Goal: Task Accomplishment & Management: Use online tool/utility

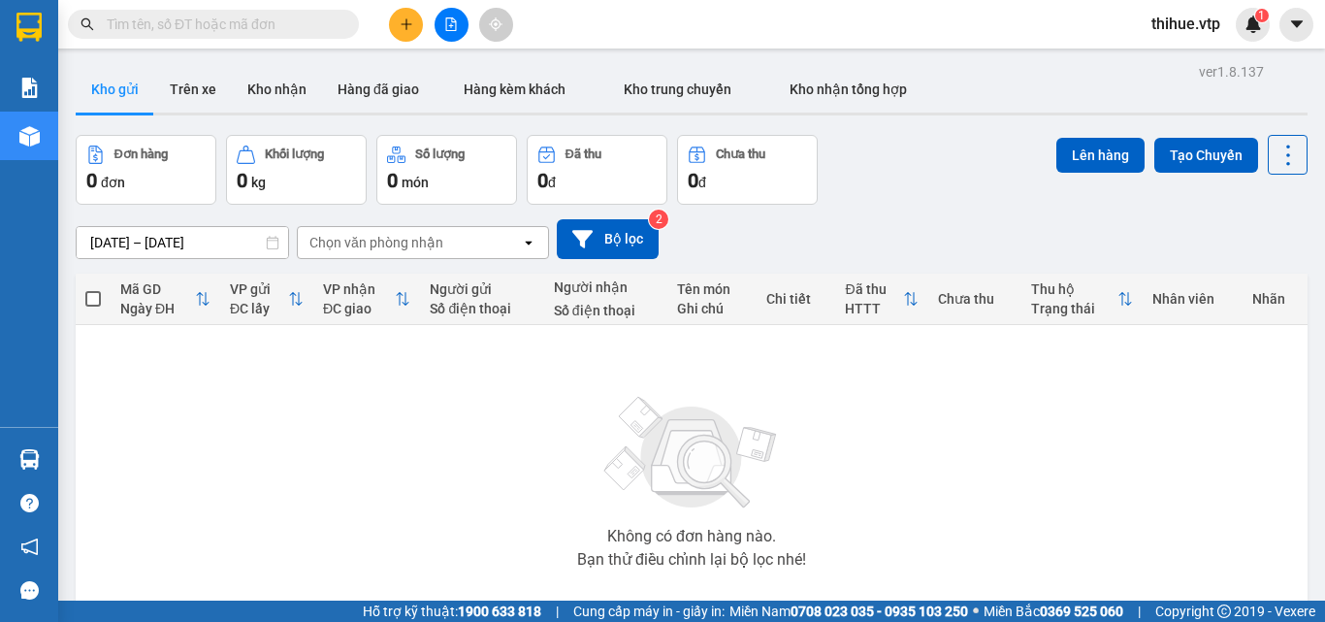
click at [117, 87] on button "Kho gửi" at bounding box center [115, 89] width 79 height 47
click at [128, 85] on button "Kho gửi" at bounding box center [115, 89] width 79 height 47
click at [407, 23] on icon "plus" at bounding box center [407, 24] width 14 height 14
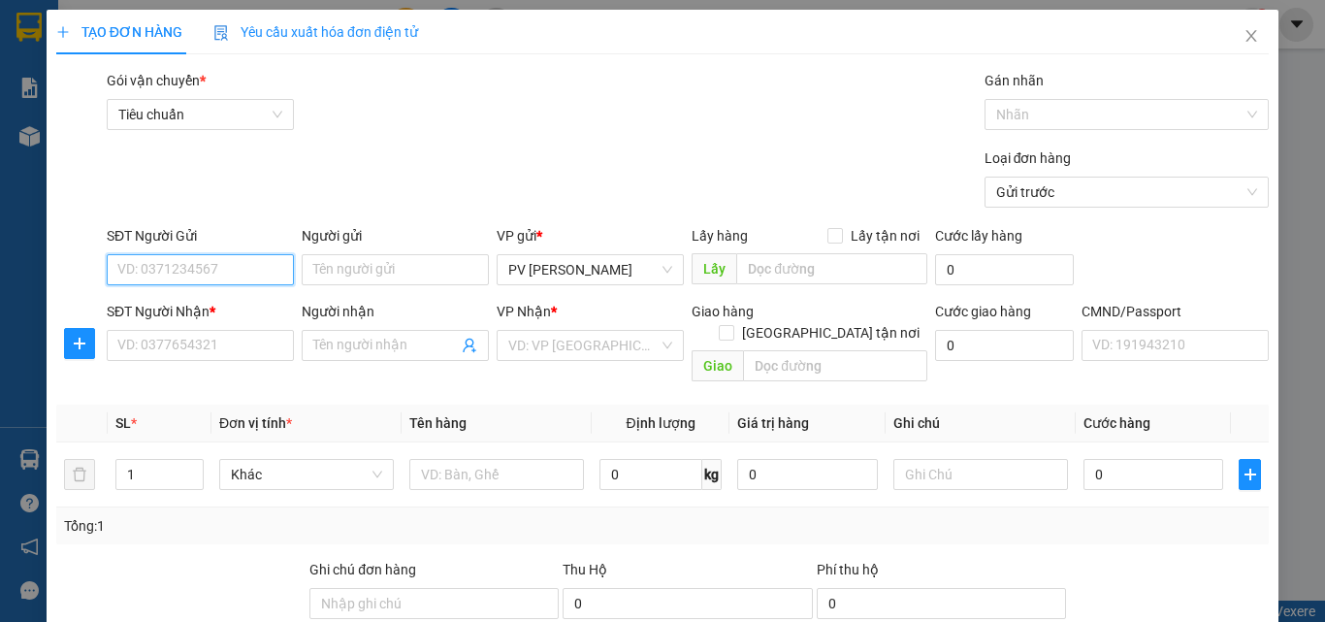
click at [231, 269] on input "SĐT Người Gửi" at bounding box center [200, 269] width 187 height 31
type input "0905776080"
click at [224, 309] on div "0905776080 - chinh" at bounding box center [198, 308] width 162 height 21
type input "chinh"
type input "0355459559"
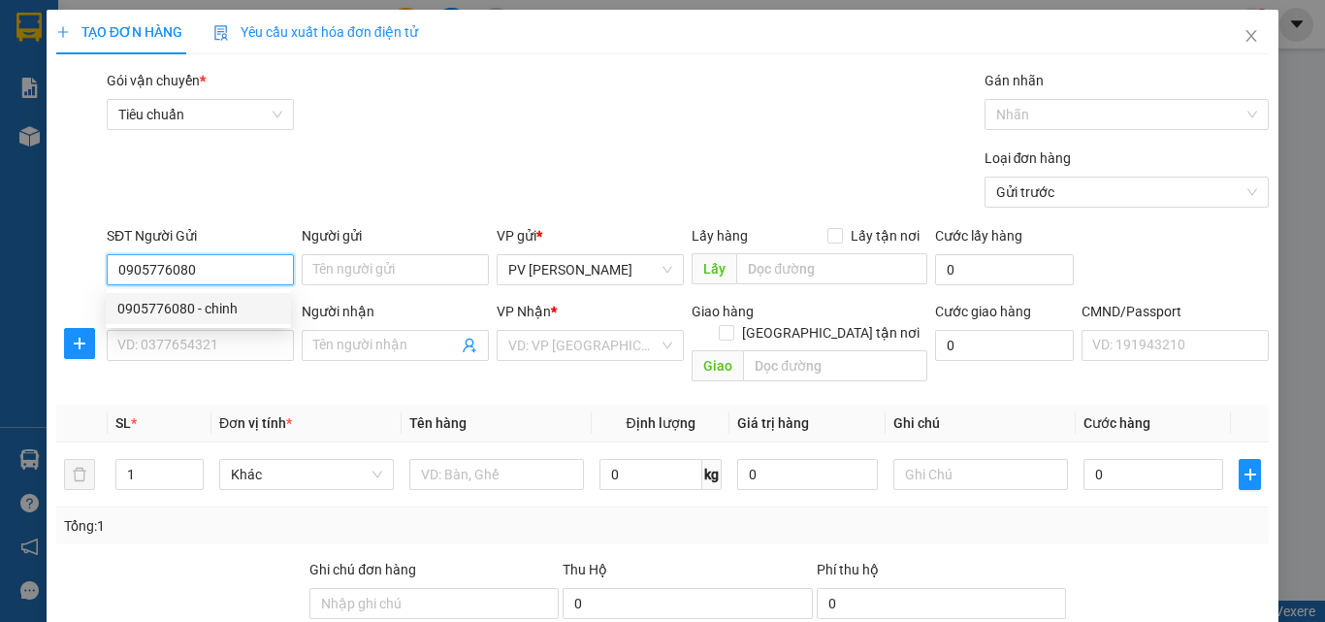
type input "LẬP"
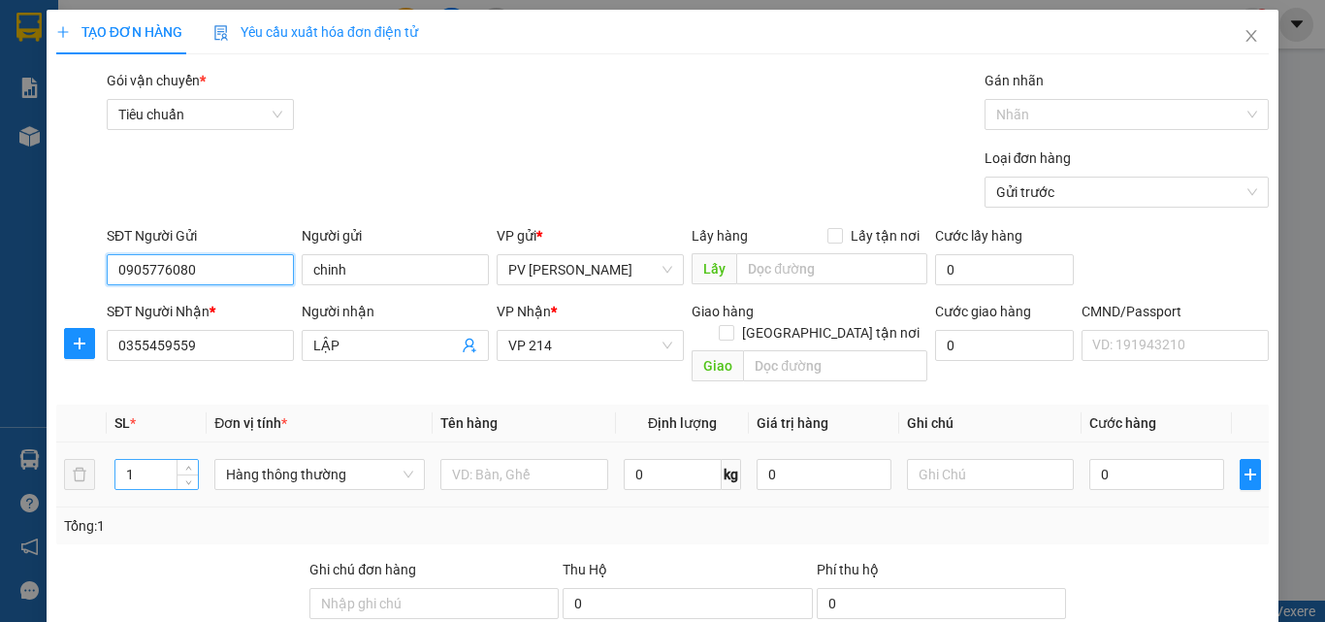
type input "0905776080"
click at [137, 460] on input "1" at bounding box center [156, 474] width 82 height 29
type input "14"
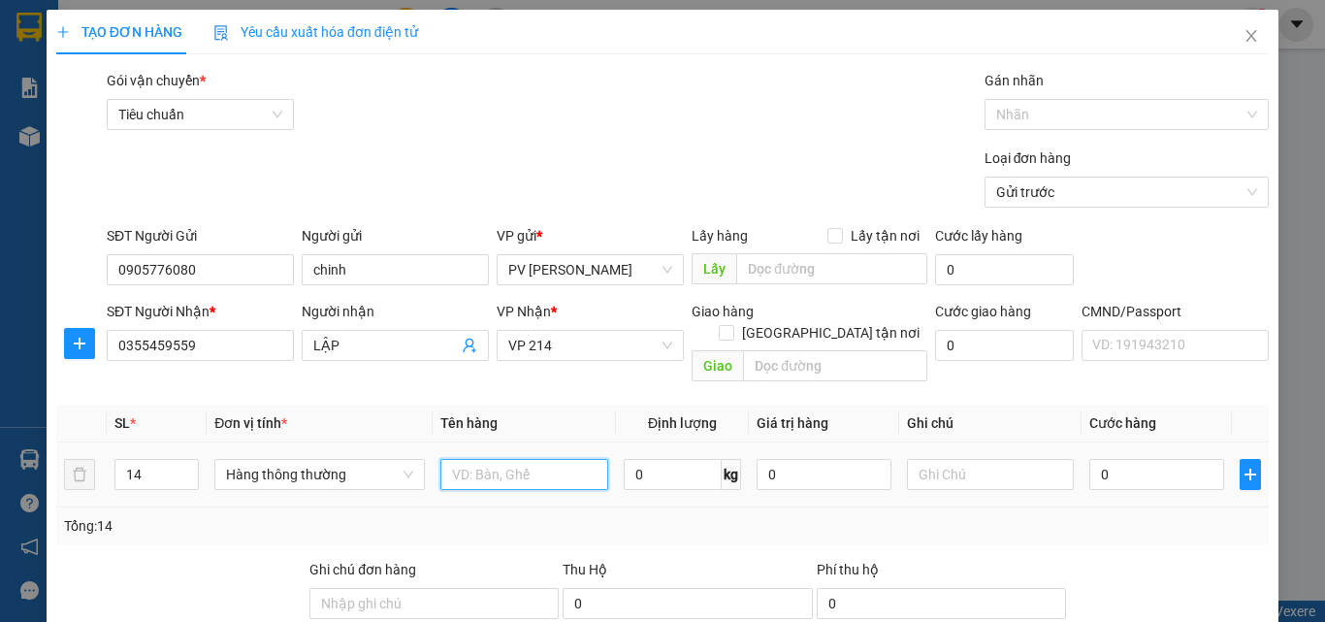
click at [486, 459] on input "text" at bounding box center [524, 474] width 168 height 31
type input "măng"
click at [669, 459] on input "0" at bounding box center [673, 474] width 98 height 31
type input "700"
click at [1090, 459] on input "0" at bounding box center [1156, 474] width 134 height 31
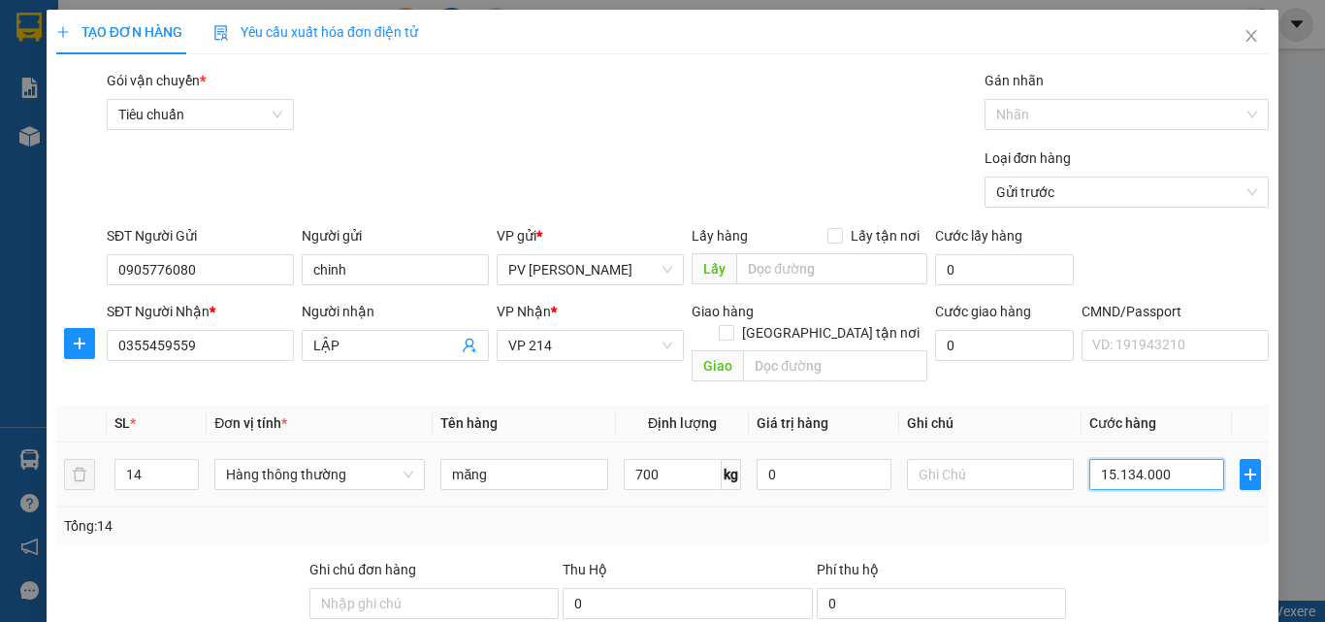
type input "15.134.000"
type input "151.340.001"
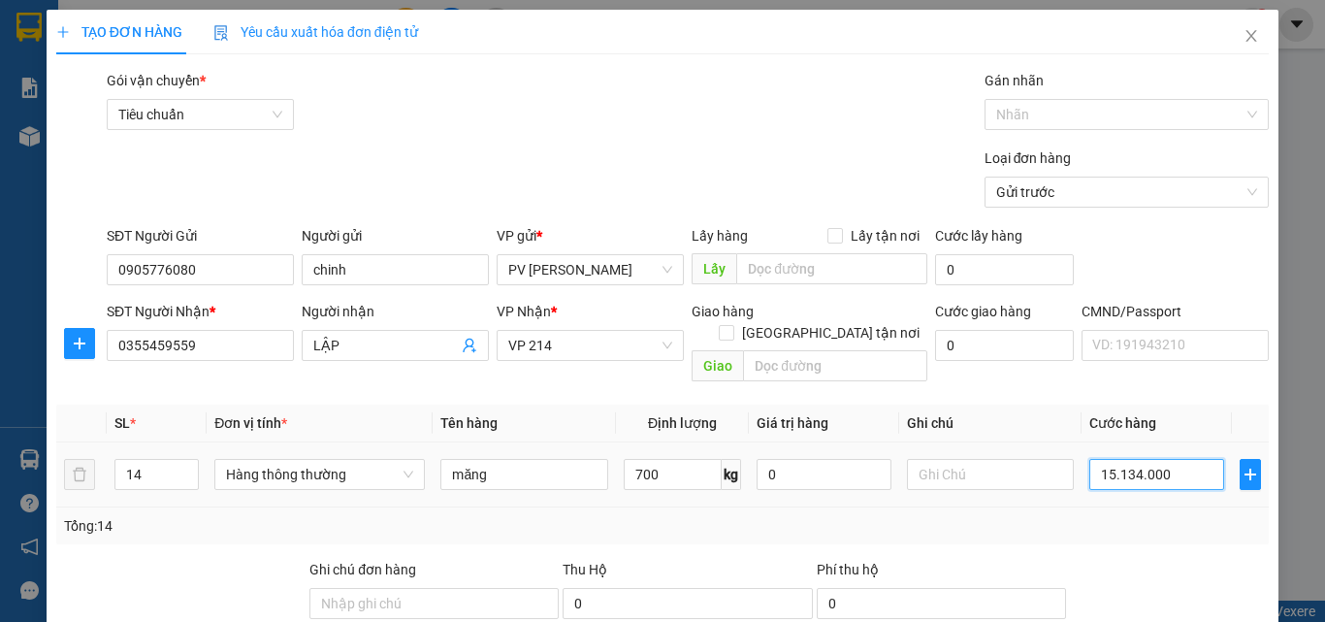
type input "151.340.001"
type input "1.513.400.010"
type input "15.134.000.105"
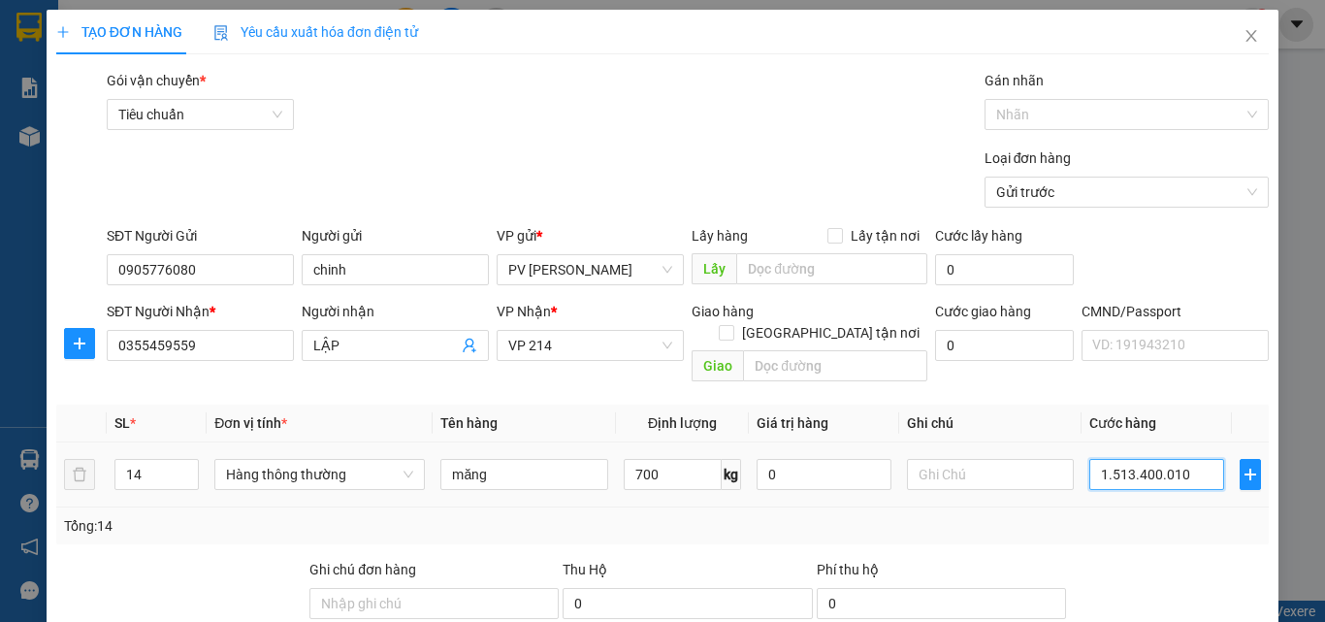
type input "15.134.000.105"
type input "151.340.001.050"
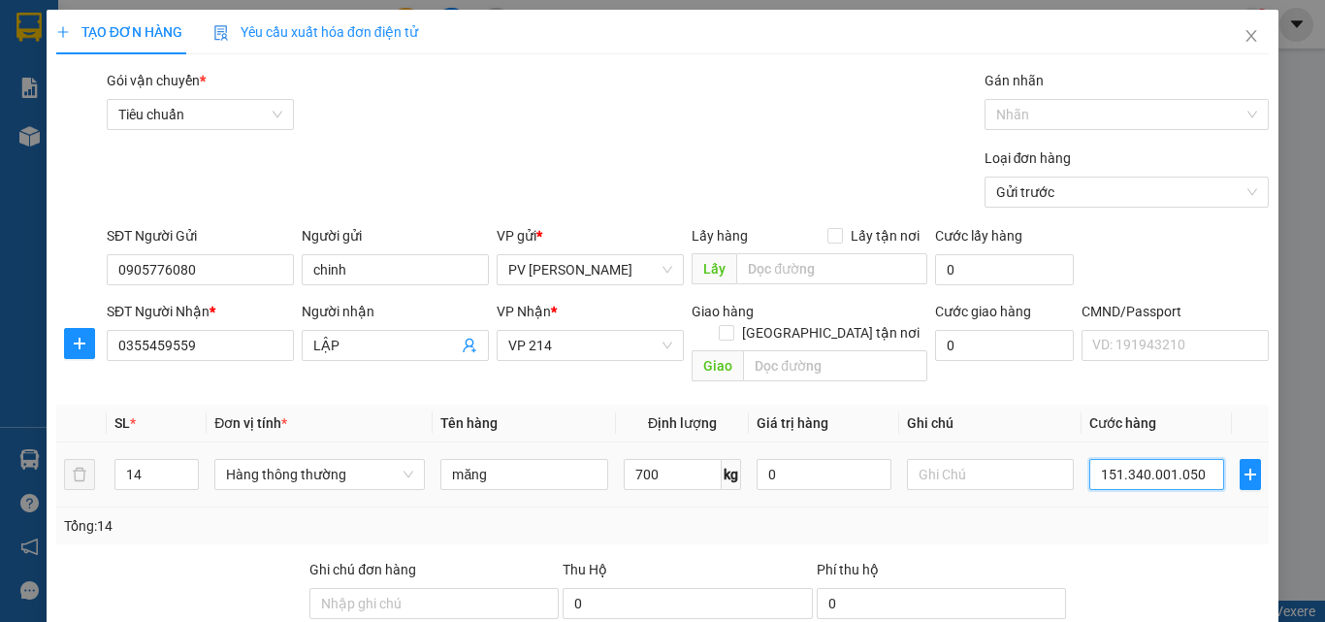
type input "15.134.000.105"
type input "0"
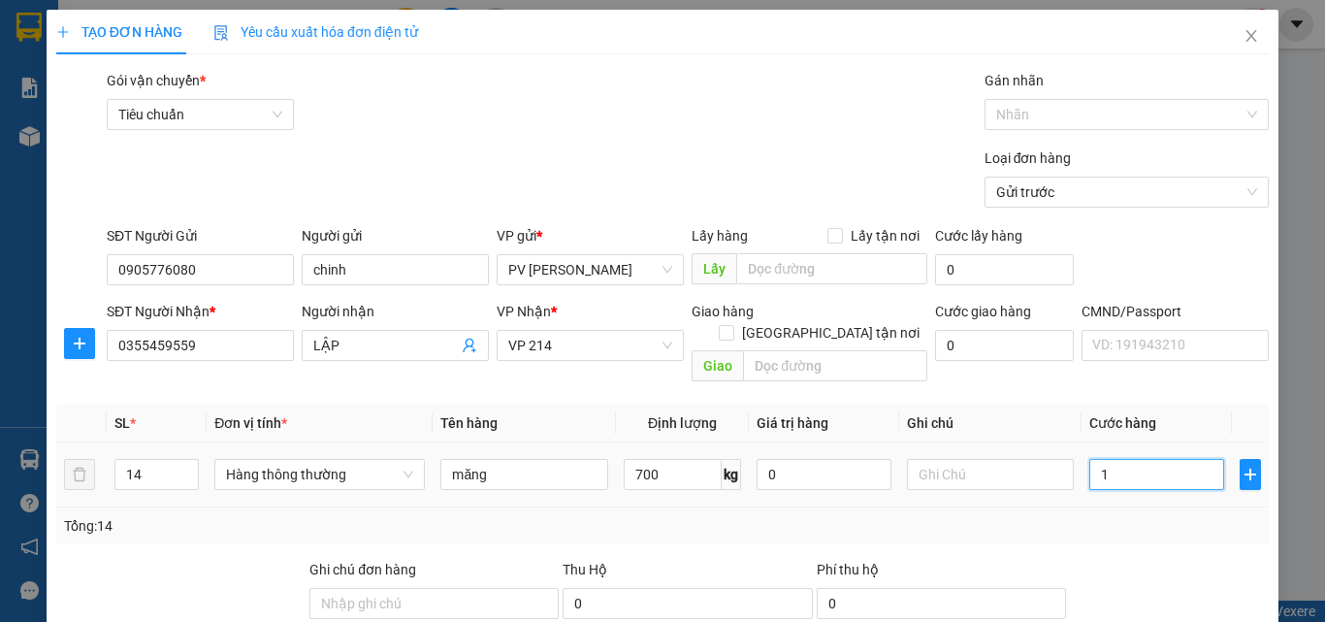
type input "0"
type input "01"
type input "1"
type input "0"
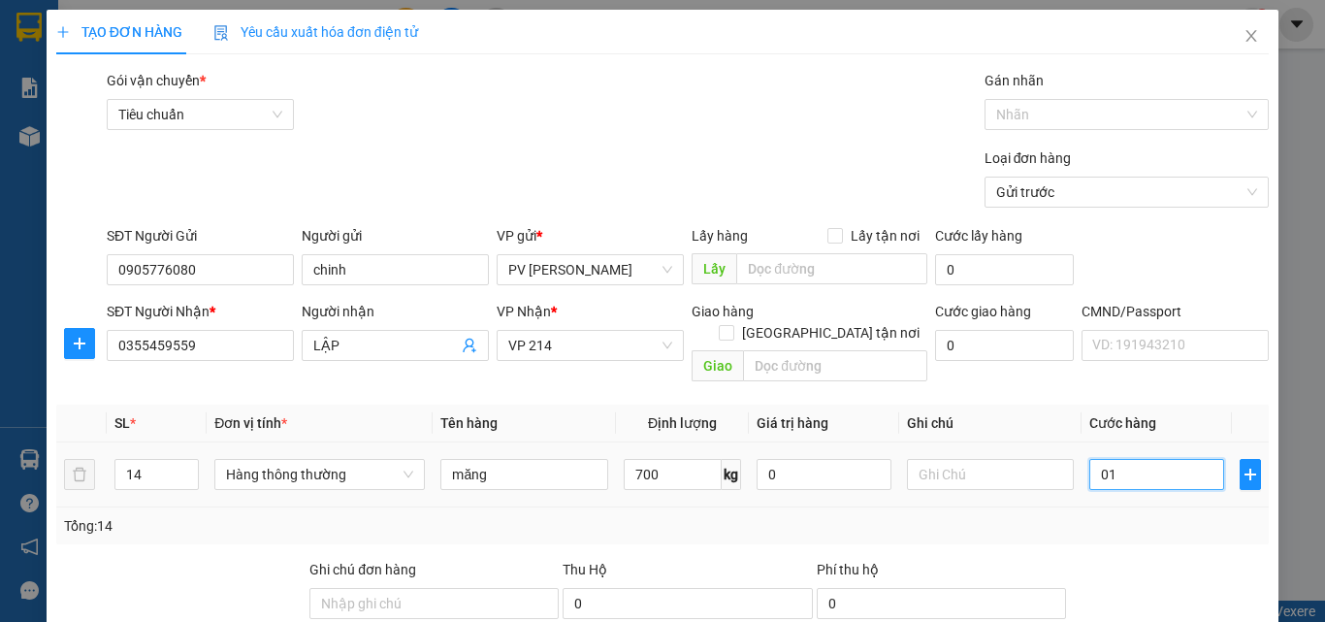
type input "0"
click at [1090, 459] on input "0" at bounding box center [1156, 474] width 134 height 31
type input "10"
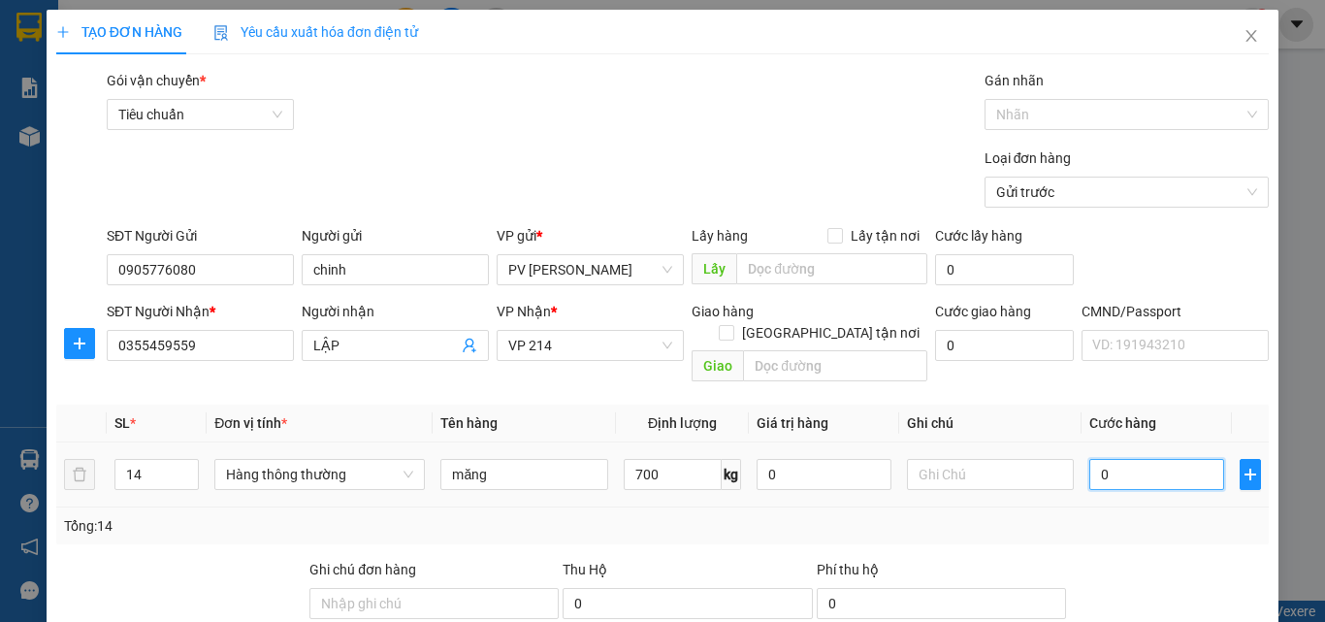
type input "10"
type input "100"
type input "1.050"
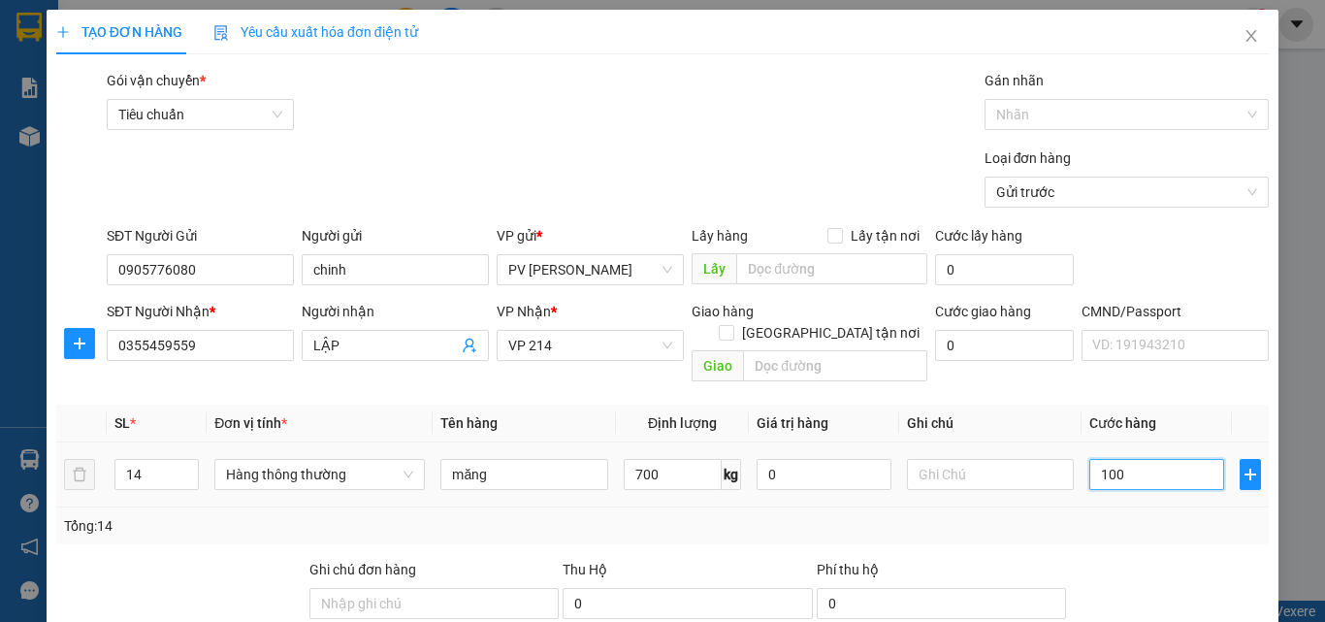
type input "1.050"
type input "1.050-"
type input "0"
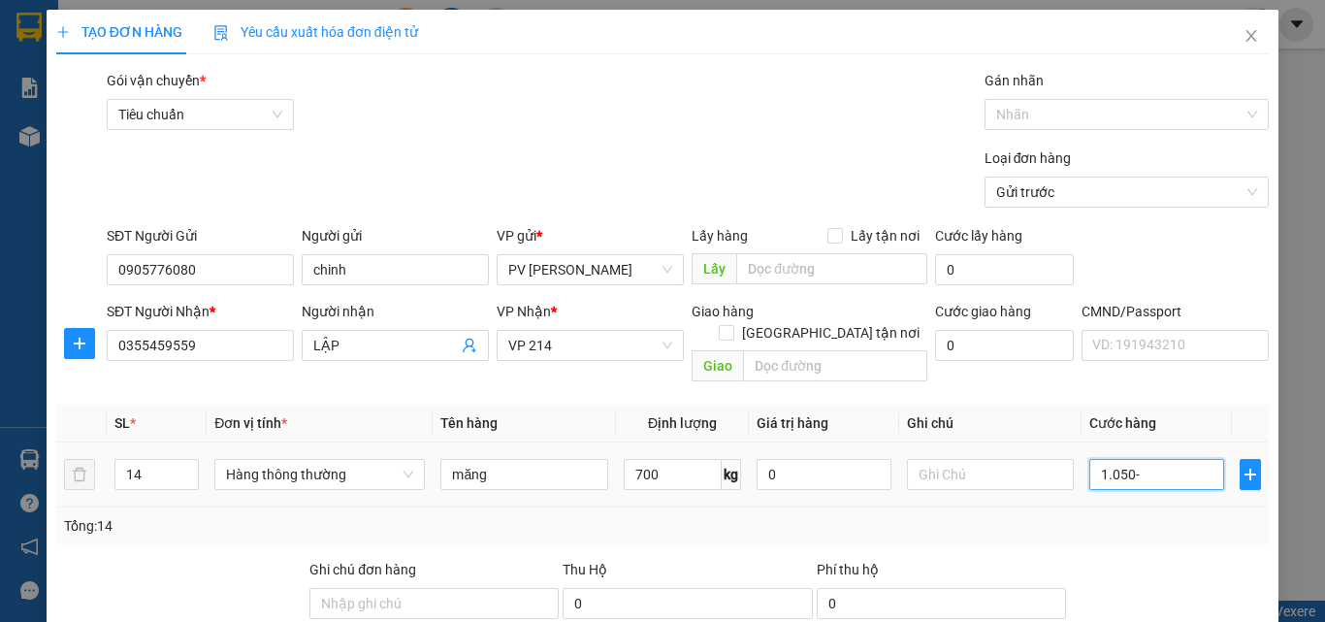
type input "1.050"
type input "10.500"
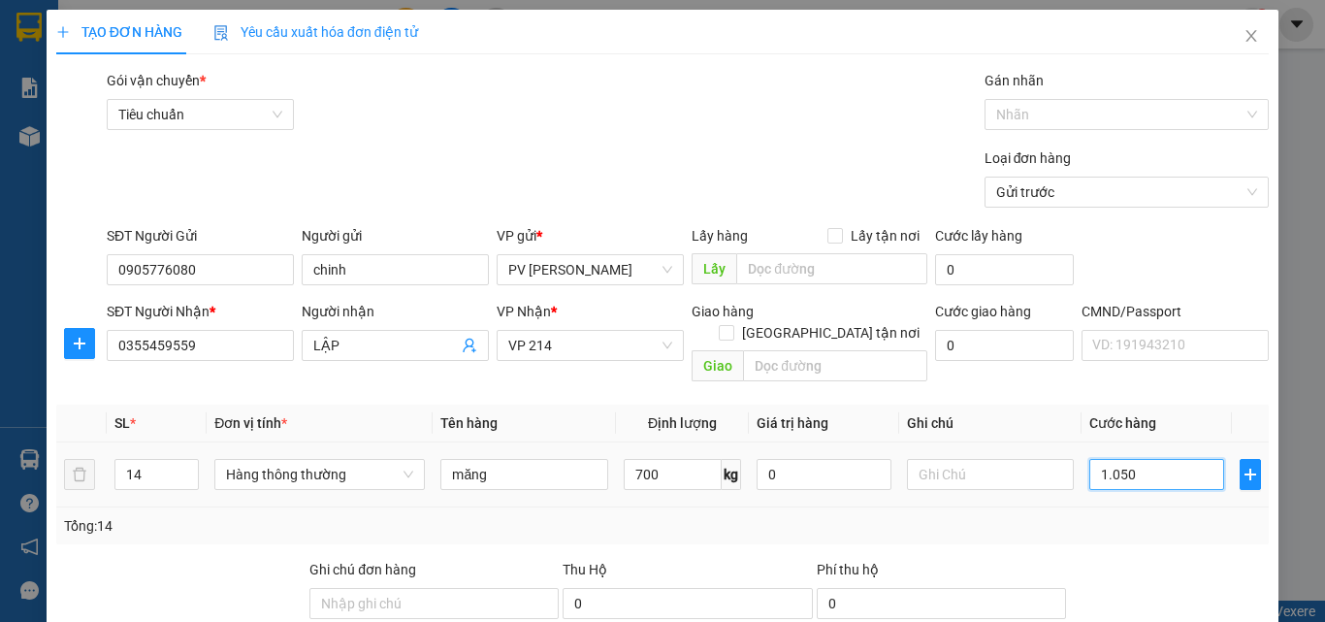
type input "10.500"
type input "105.000"
type input "1.050.000"
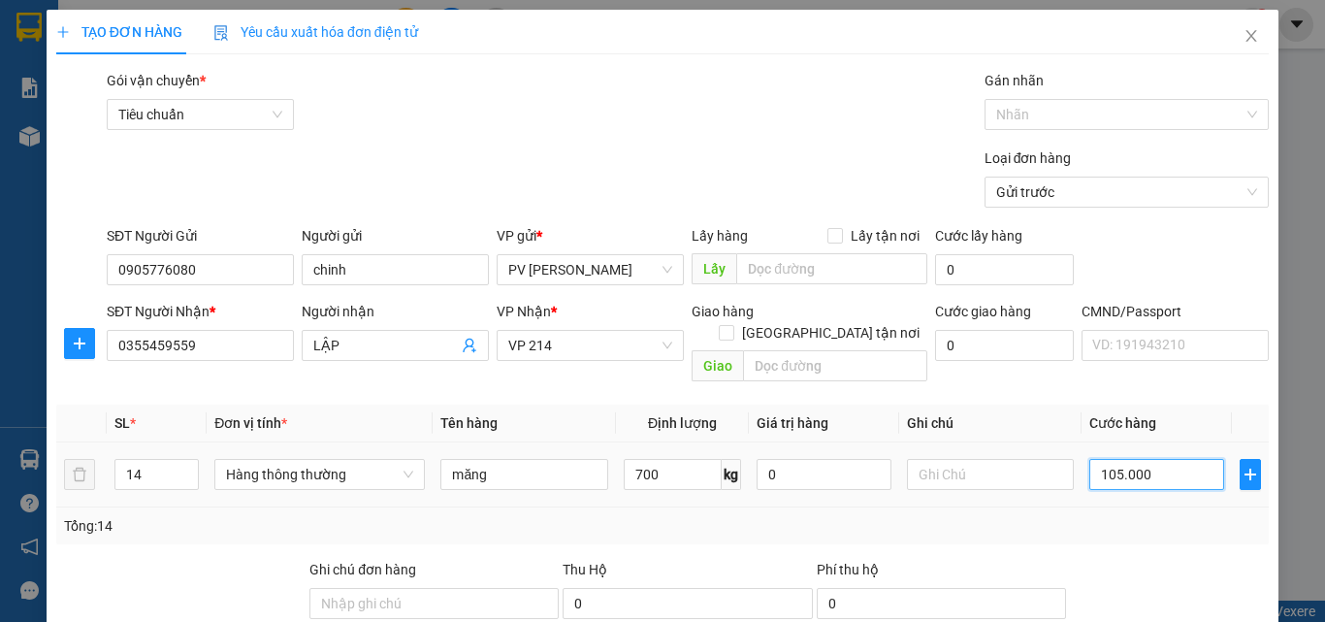
type input "1.050.000"
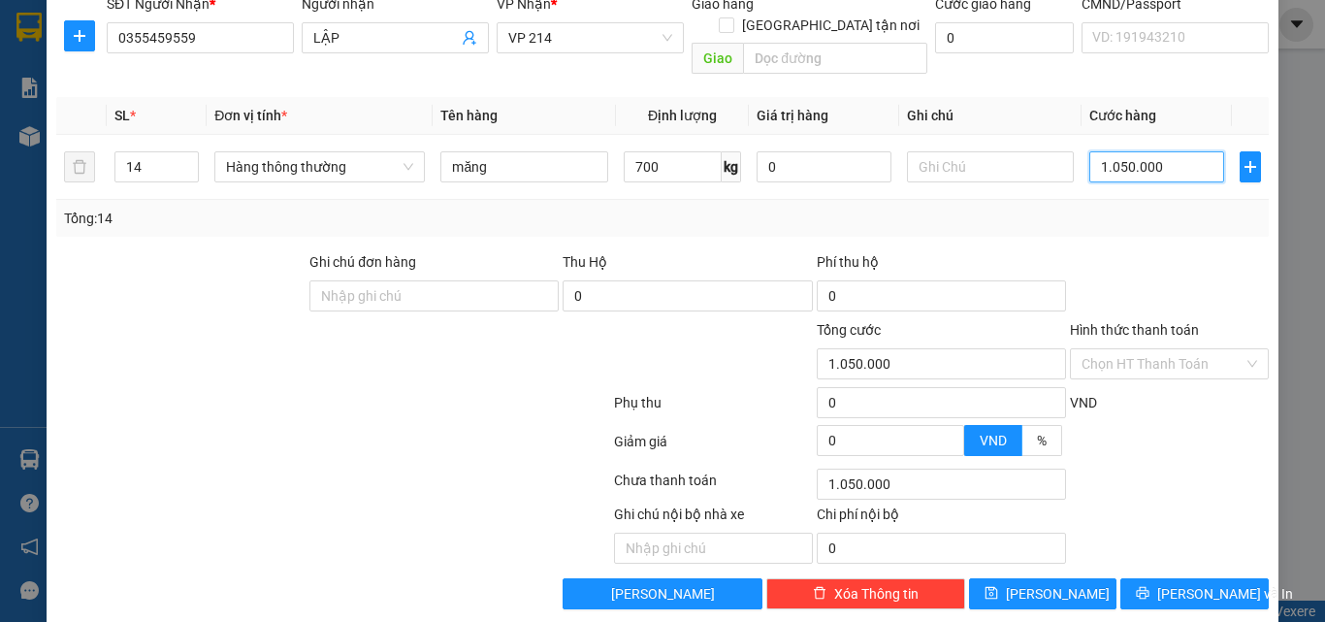
scroll to position [311, 0]
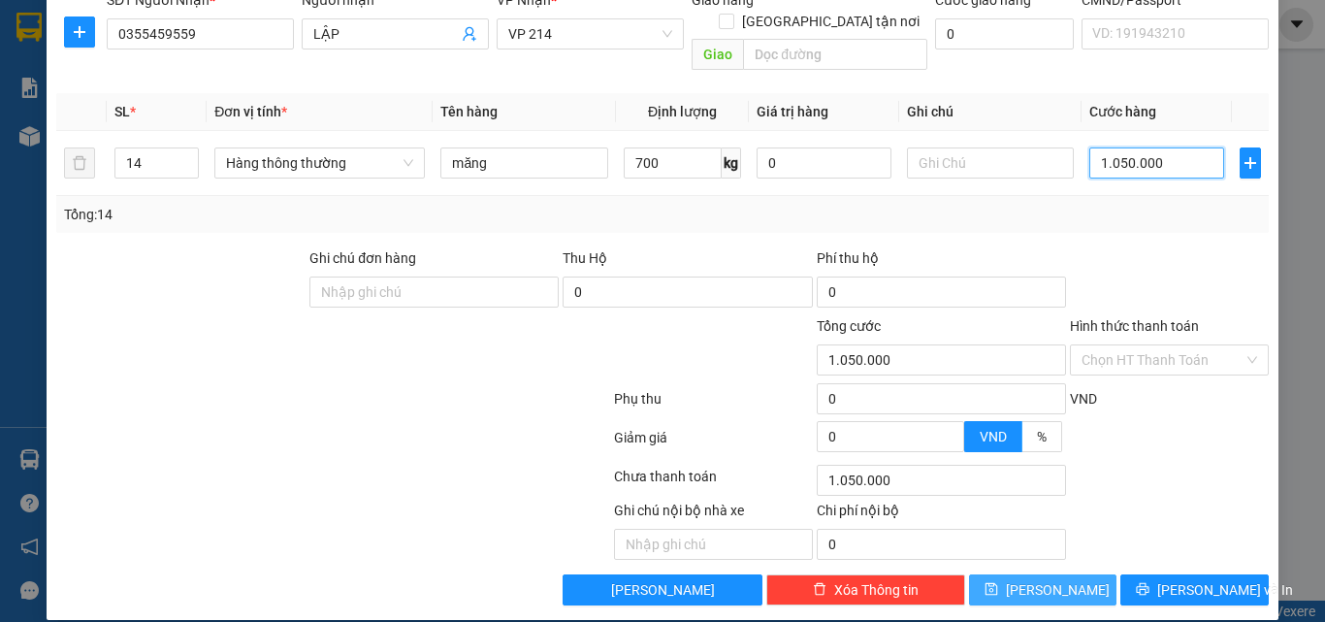
type input "1.050.000"
click at [1044, 579] on span "[PERSON_NAME]" at bounding box center [1058, 589] width 104 height 21
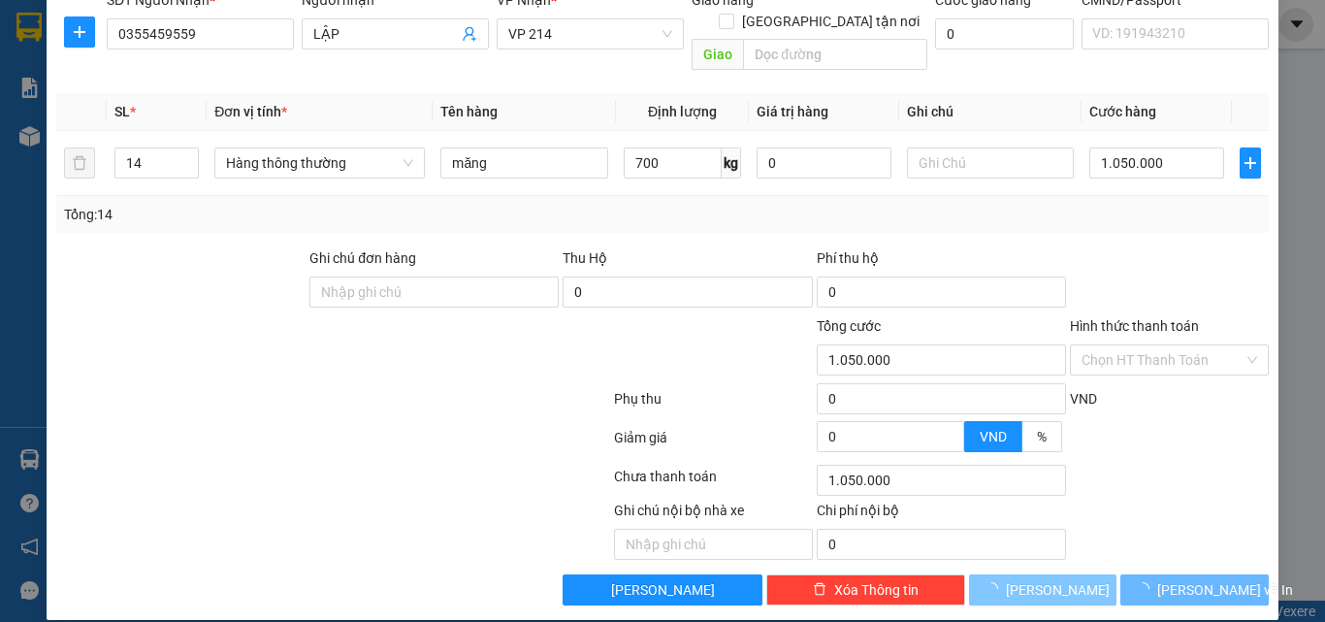
type input "1"
type input "0"
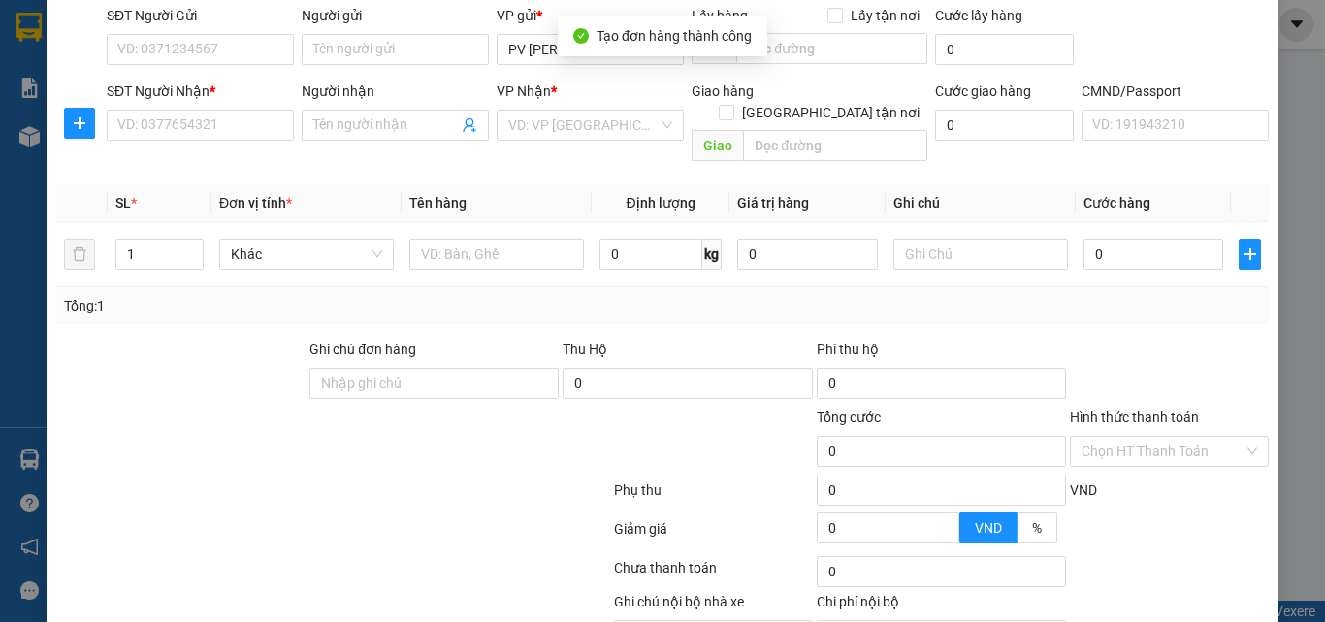
scroll to position [0, 0]
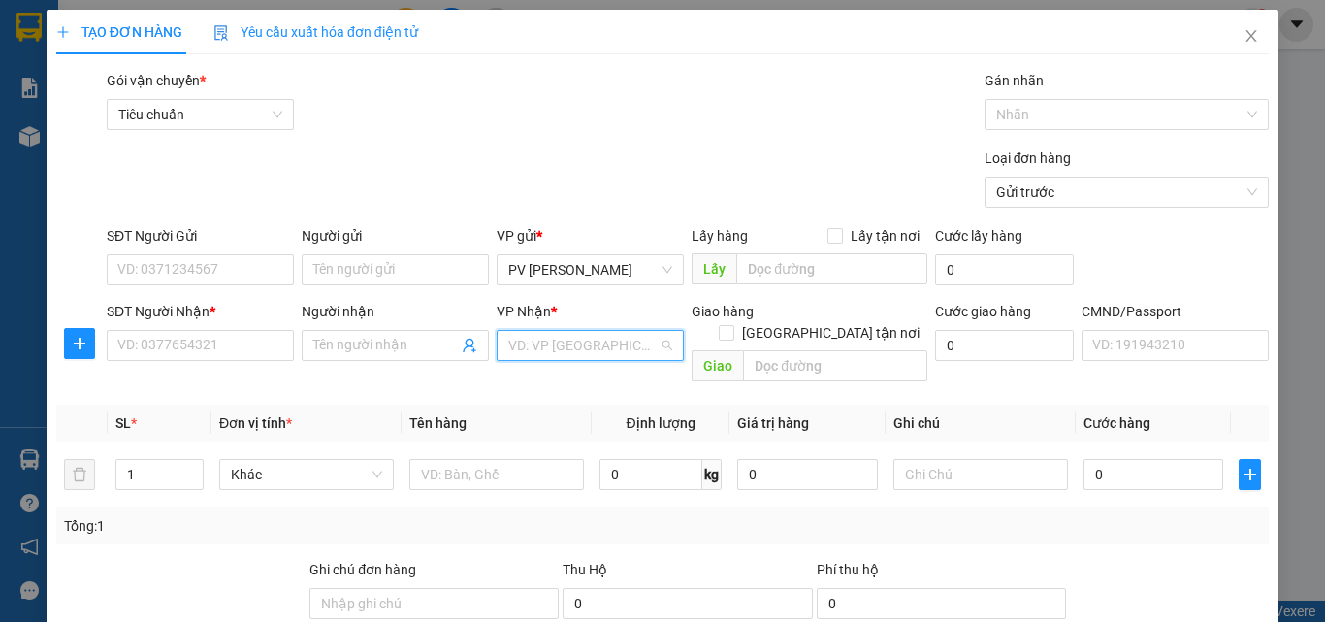
click at [567, 339] on input "search" at bounding box center [583, 345] width 150 height 29
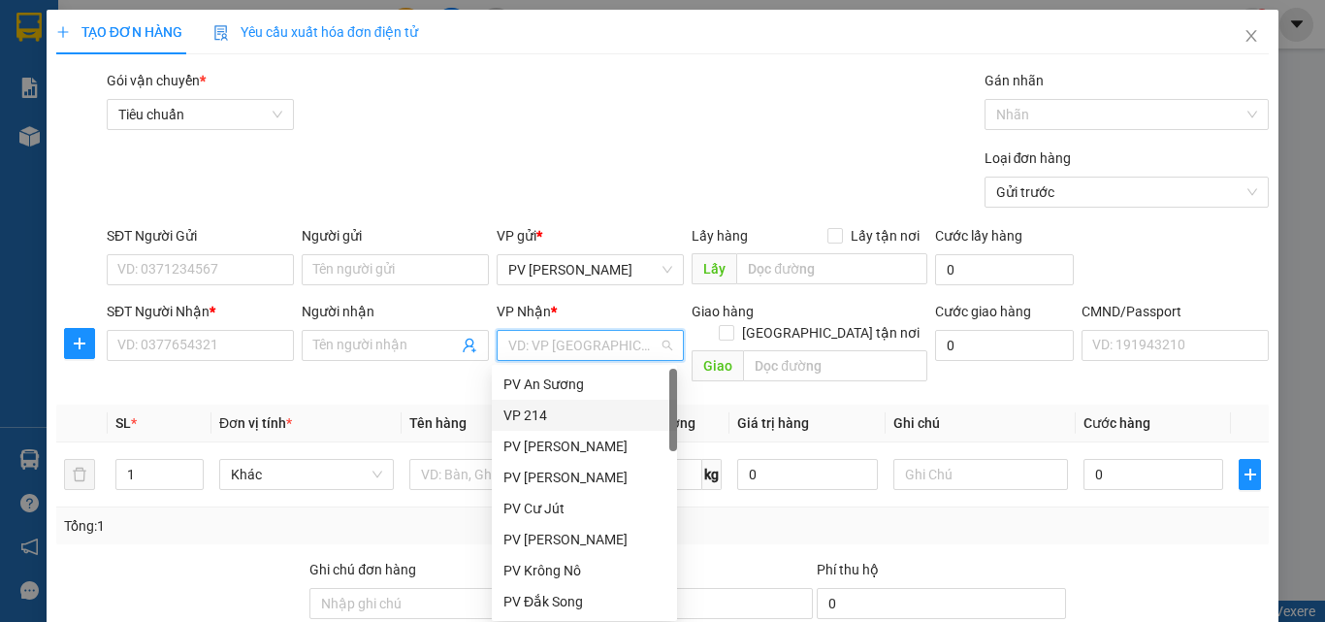
click at [561, 411] on div "VP 214" at bounding box center [584, 414] width 162 height 21
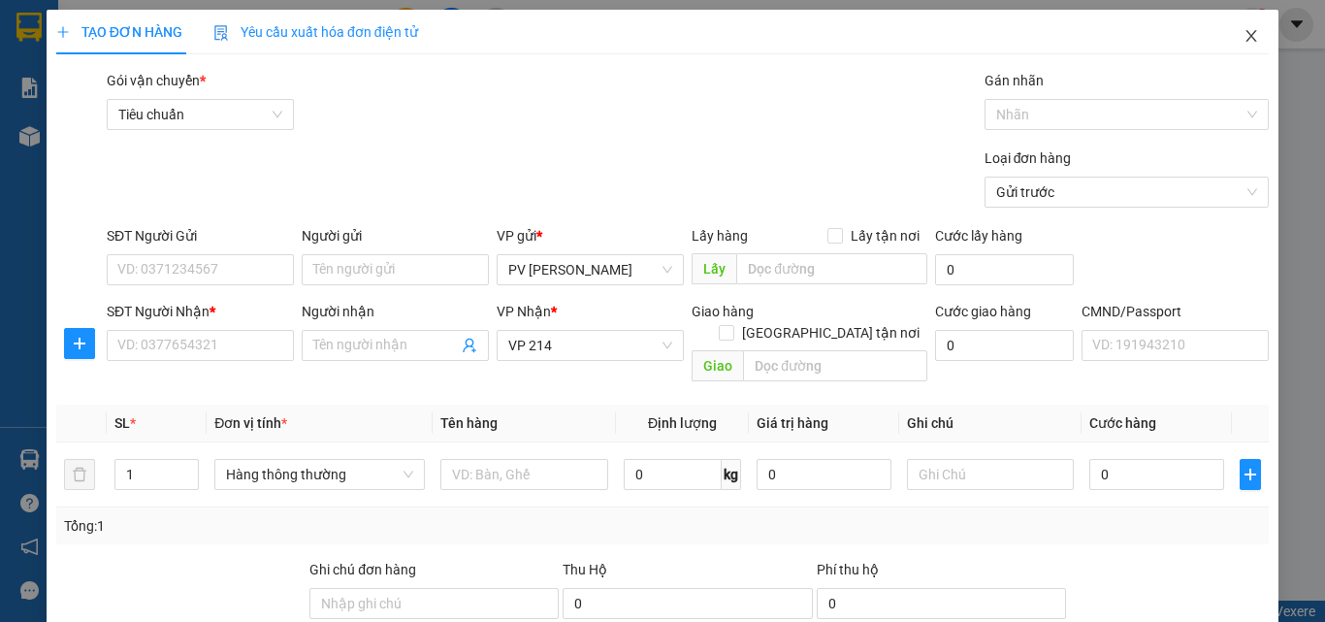
click at [1243, 35] on icon "close" at bounding box center [1251, 36] width 16 height 16
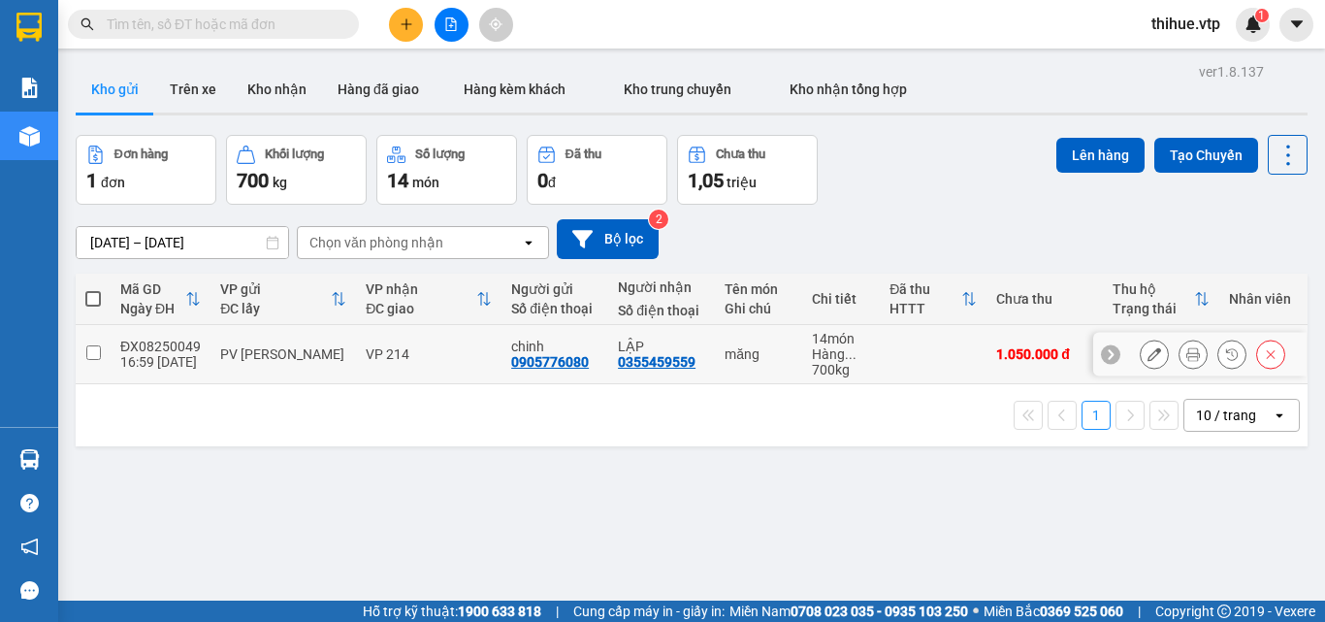
click at [95, 351] on input "checkbox" at bounding box center [93, 352] width 15 height 15
checkbox input "true"
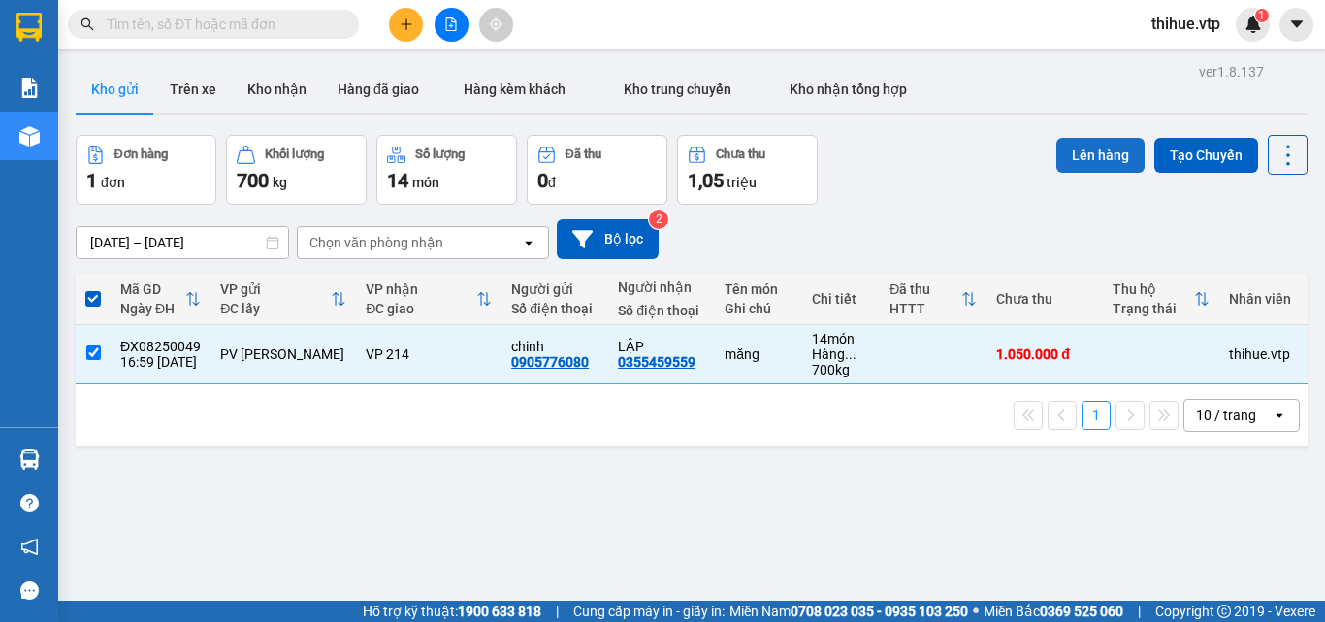
click at [1093, 158] on button "Lên hàng" at bounding box center [1100, 155] width 88 height 35
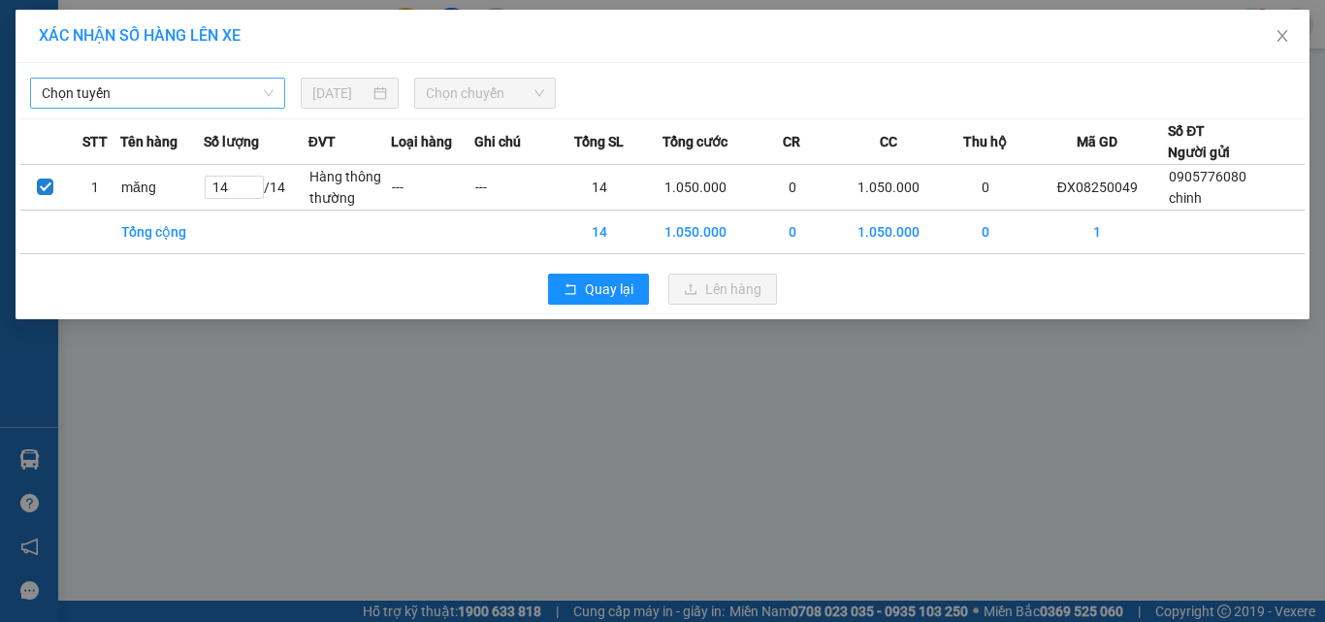
click at [196, 93] on span "Chọn tuyến" at bounding box center [158, 93] width 232 height 29
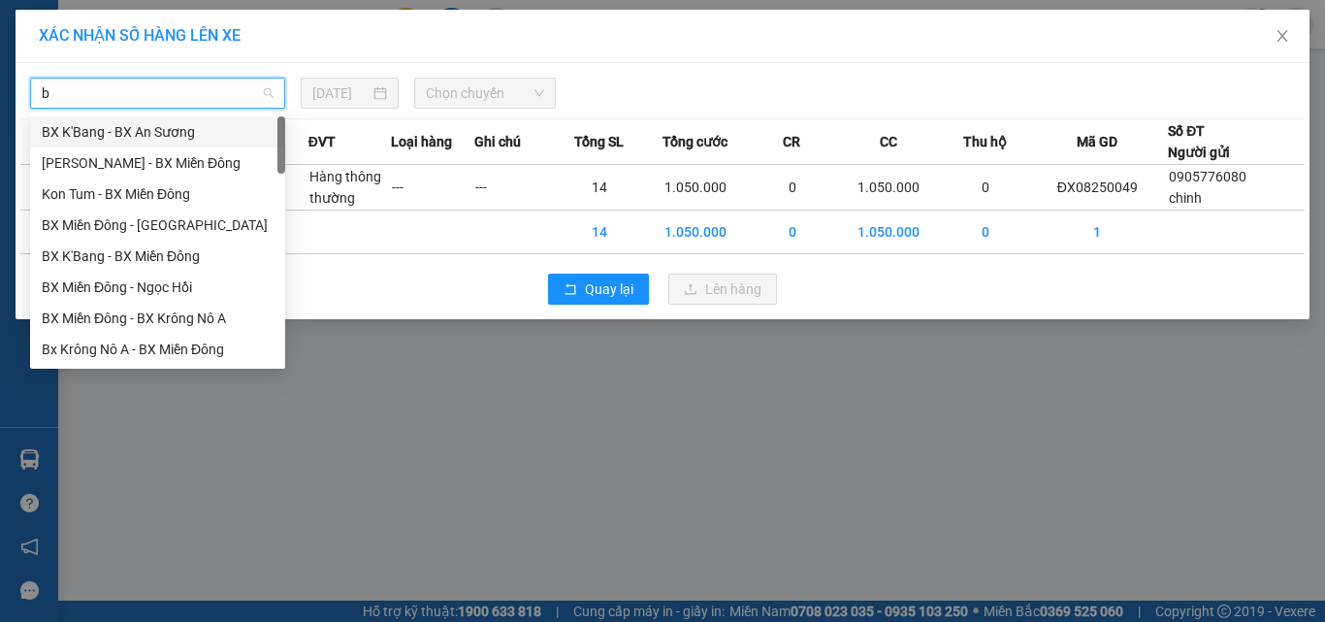
type input "b"
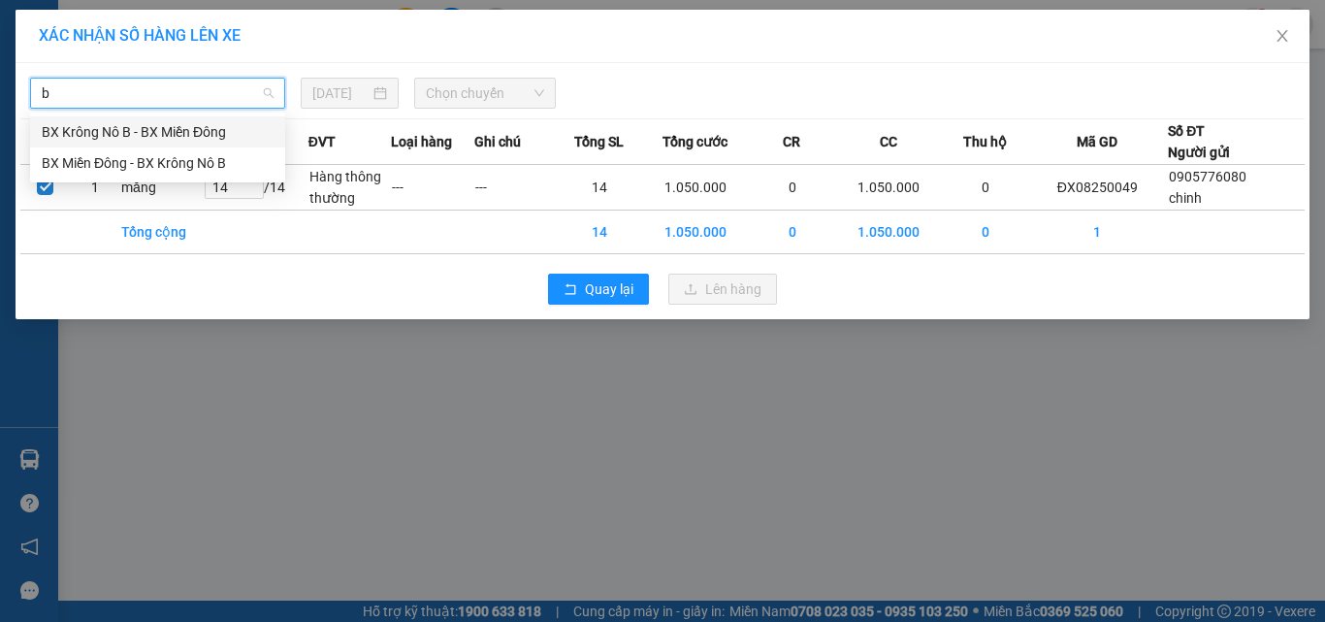
click at [100, 129] on div "BX Krông Nô B - BX Miền Đông" at bounding box center [158, 131] width 232 height 21
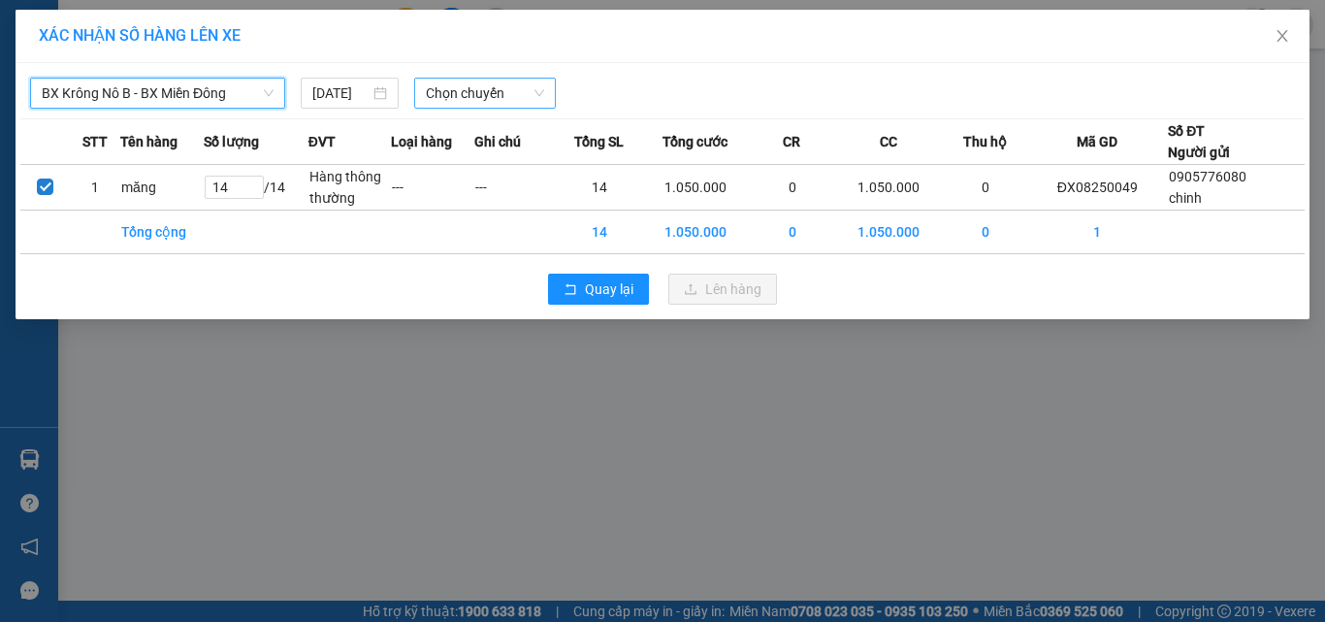
click at [467, 93] on span "Chọn chuyến" at bounding box center [485, 93] width 119 height 29
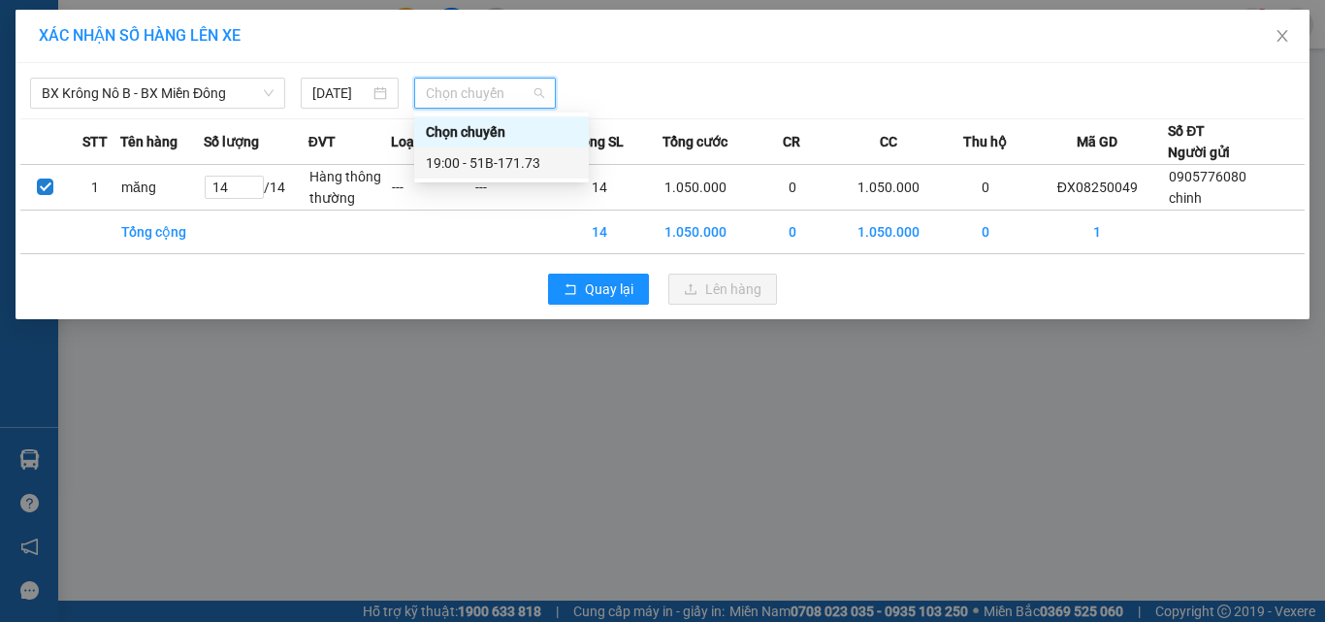
click at [489, 162] on div "19:00 - 51B-171.73" at bounding box center [501, 162] width 151 height 21
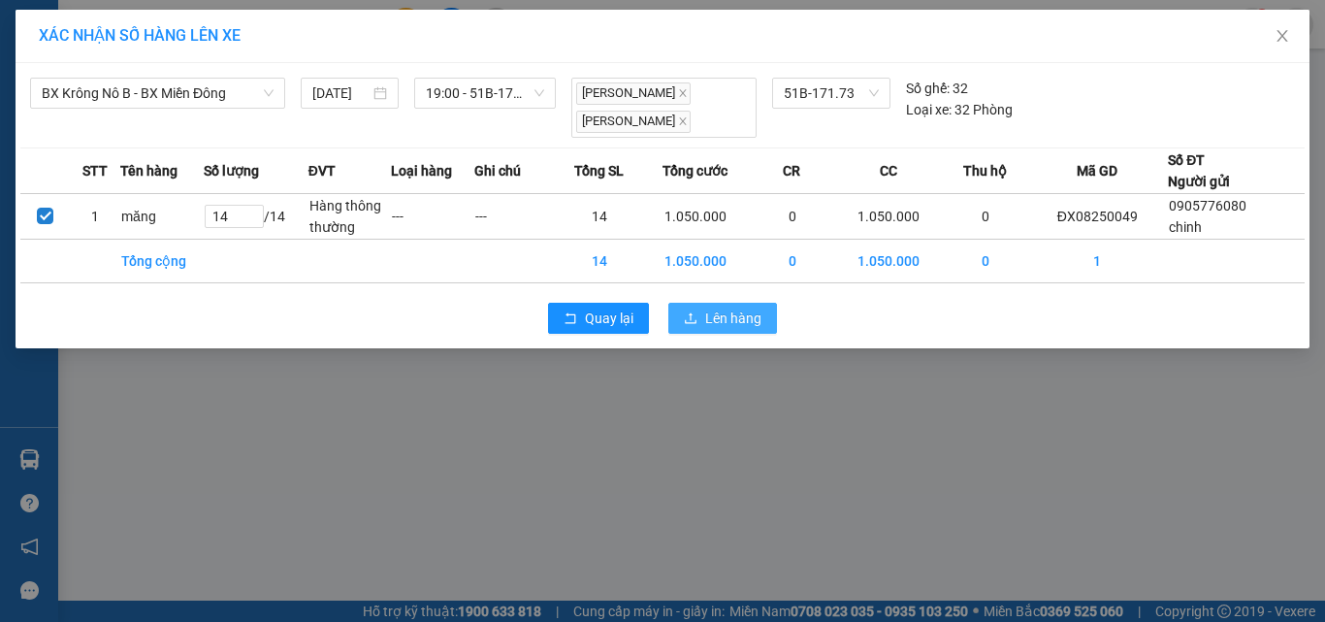
click at [726, 312] on span "Lên hàng" at bounding box center [733, 317] width 56 height 21
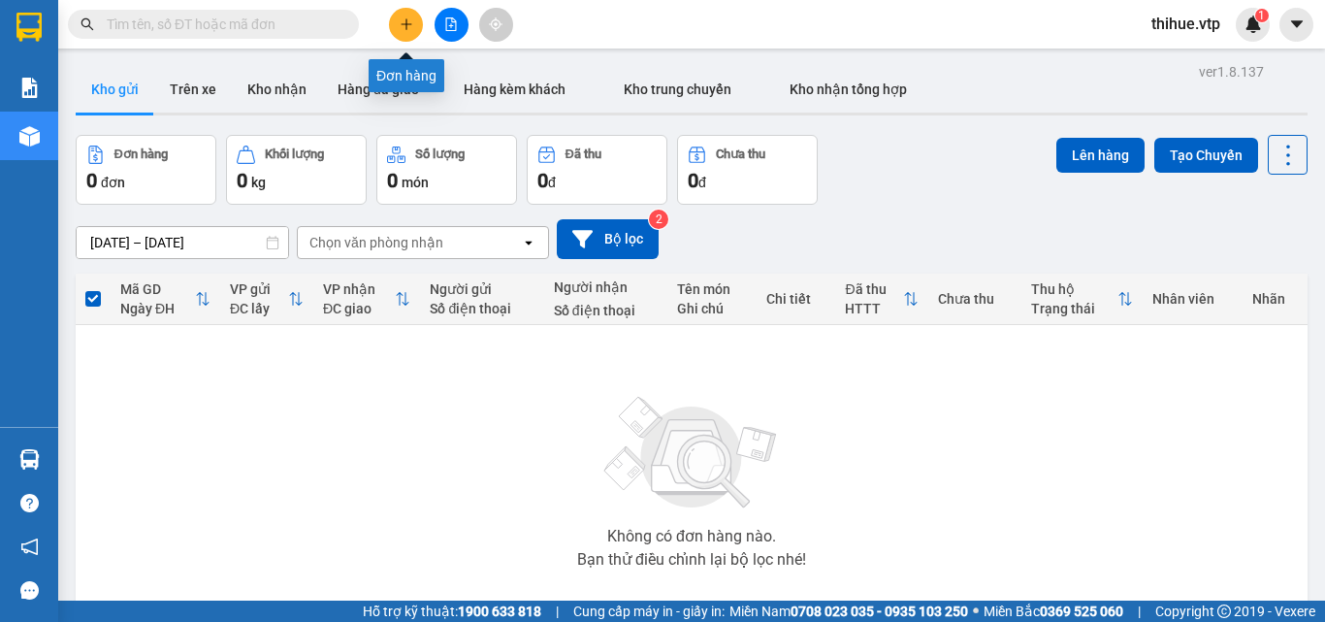
click at [407, 23] on icon "plus" at bounding box center [407, 24] width 14 height 14
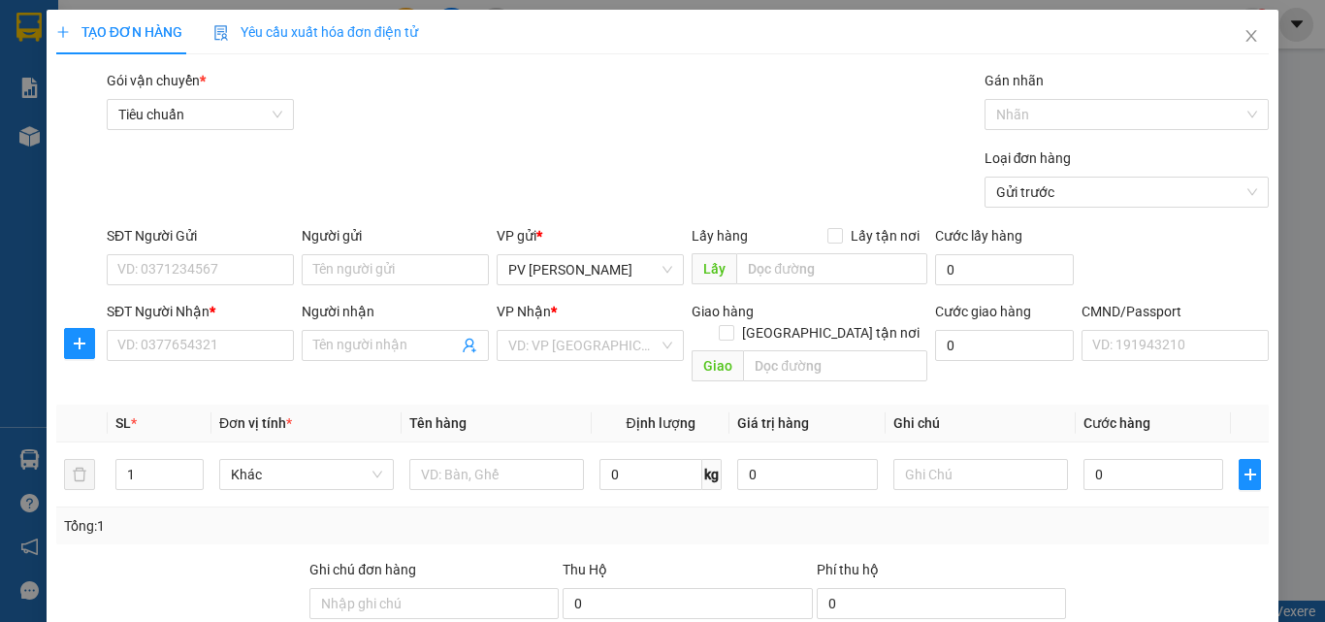
click at [407, 24] on span "Yêu cầu xuất hóa đơn điện tử" at bounding box center [315, 32] width 205 height 16
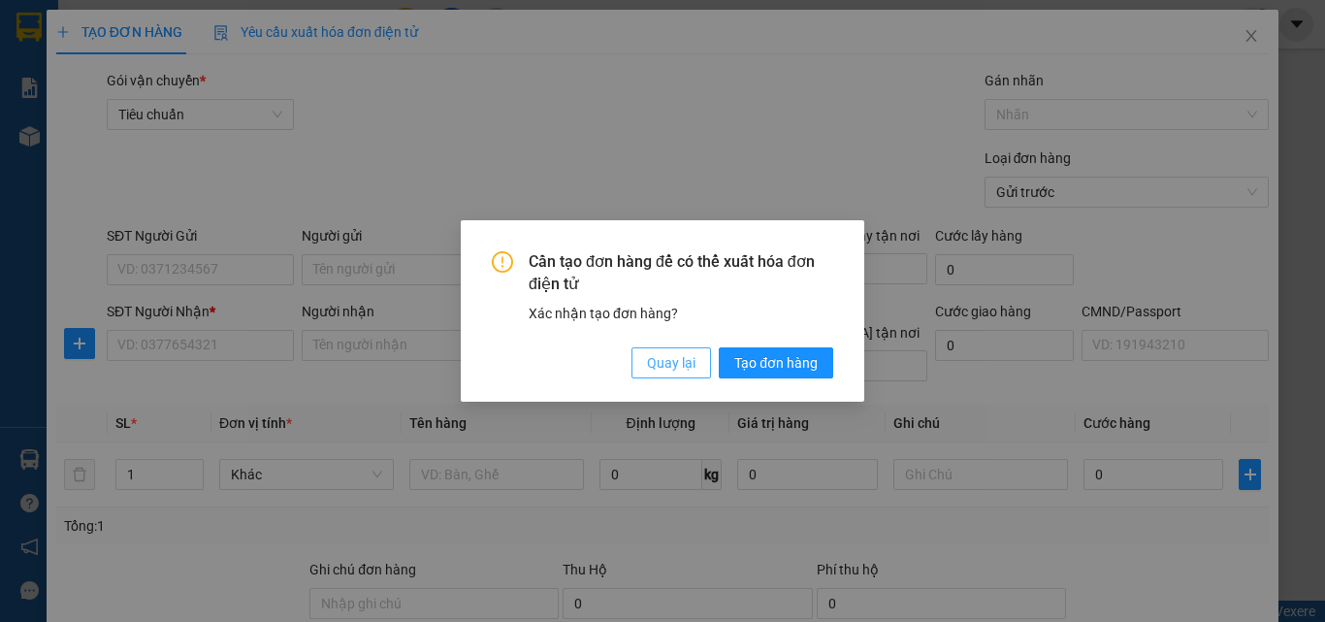
click at [670, 364] on span "Quay lại" at bounding box center [671, 362] width 48 height 21
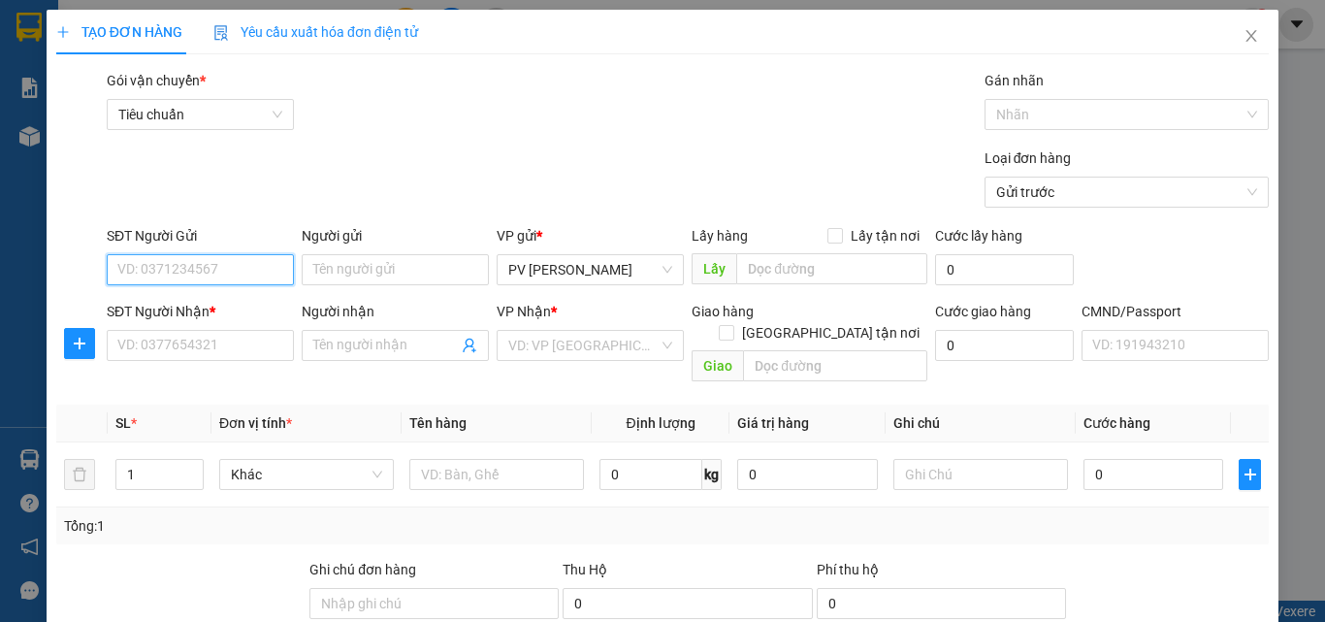
click at [188, 265] on input "SĐT Người Gửi" at bounding box center [200, 269] width 187 height 31
type input "0000000000"
click at [334, 270] on input "Người gửi" at bounding box center [395, 269] width 187 height 31
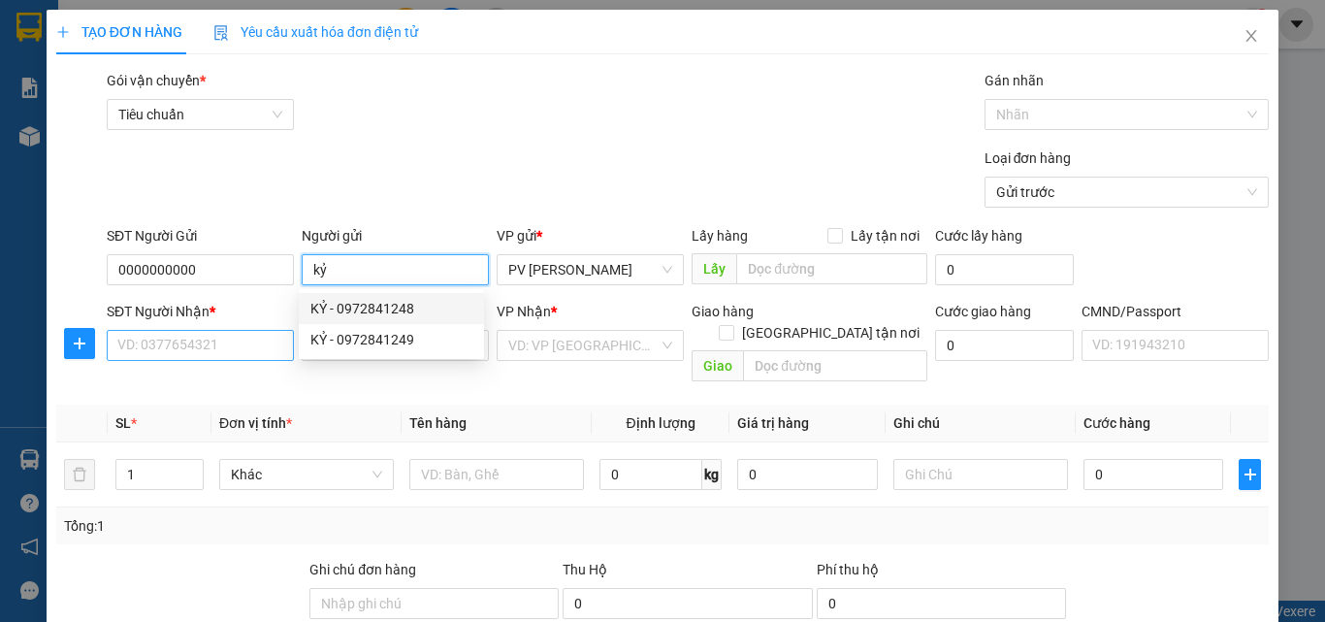
type input "kỷ"
click at [189, 344] on input "SĐT Người Nhận *" at bounding box center [200, 345] width 187 height 31
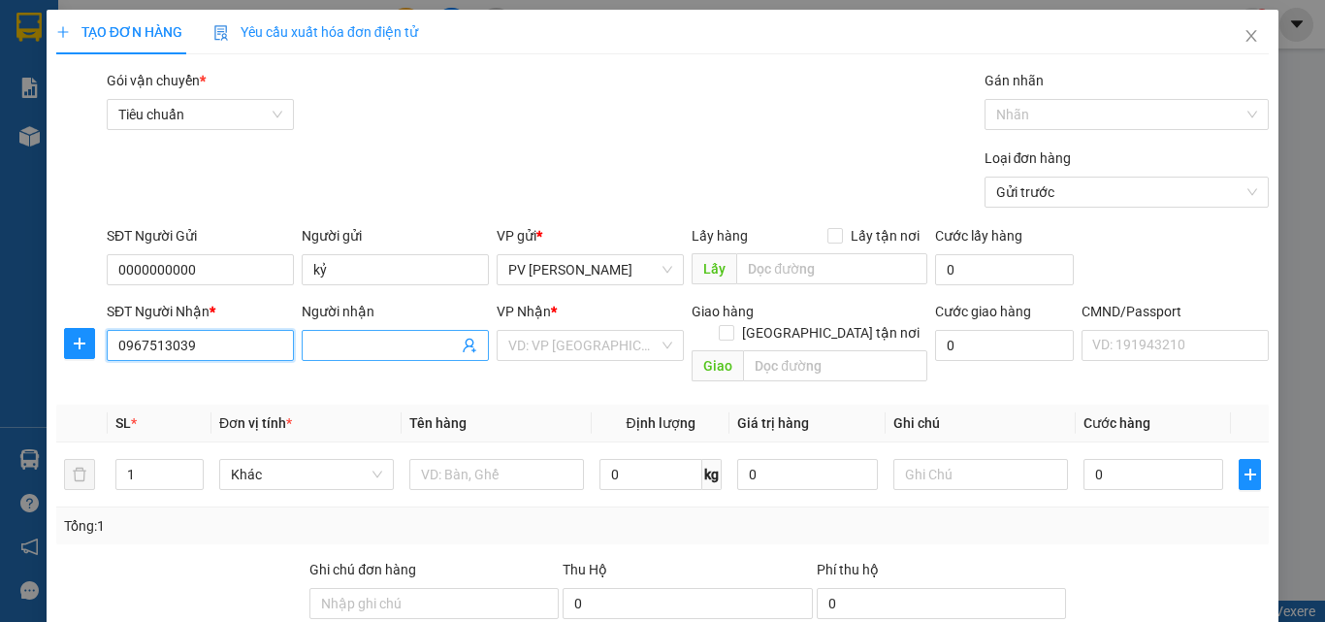
type input "0967513039"
click at [355, 349] on input "Người nhận" at bounding box center [385, 345] width 145 height 21
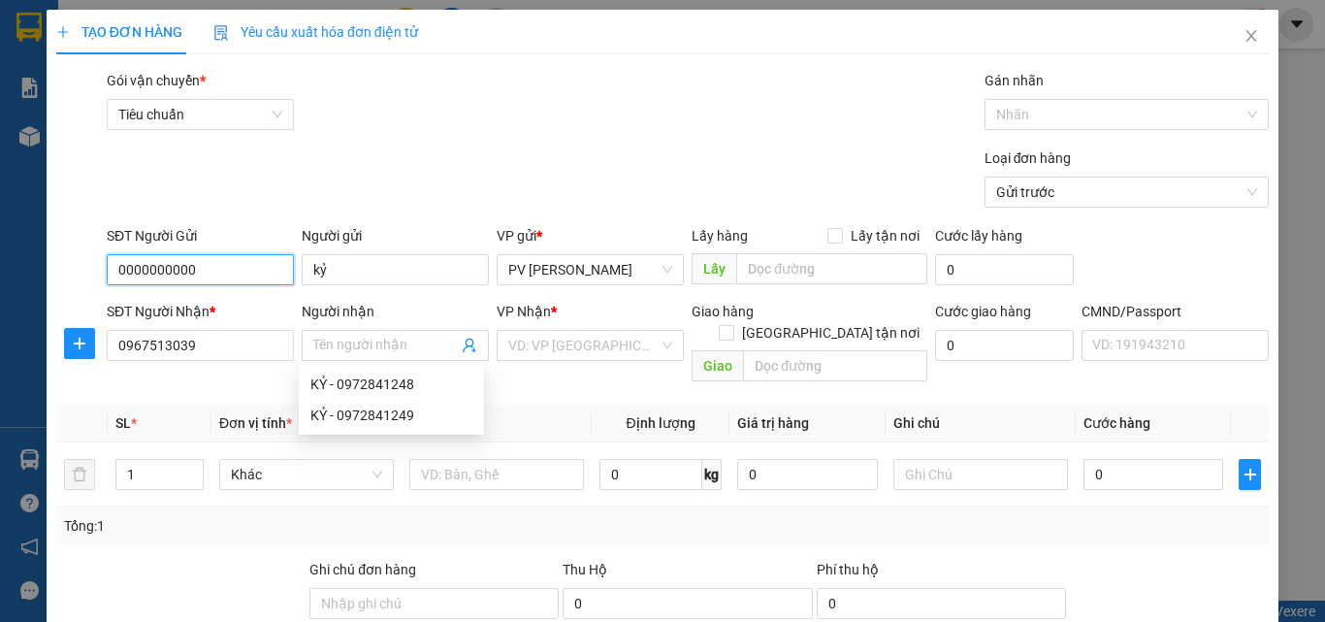
click at [245, 267] on input "0000000000" at bounding box center [200, 269] width 187 height 31
click at [239, 272] on input "0000000000" at bounding box center [200, 269] width 187 height 31
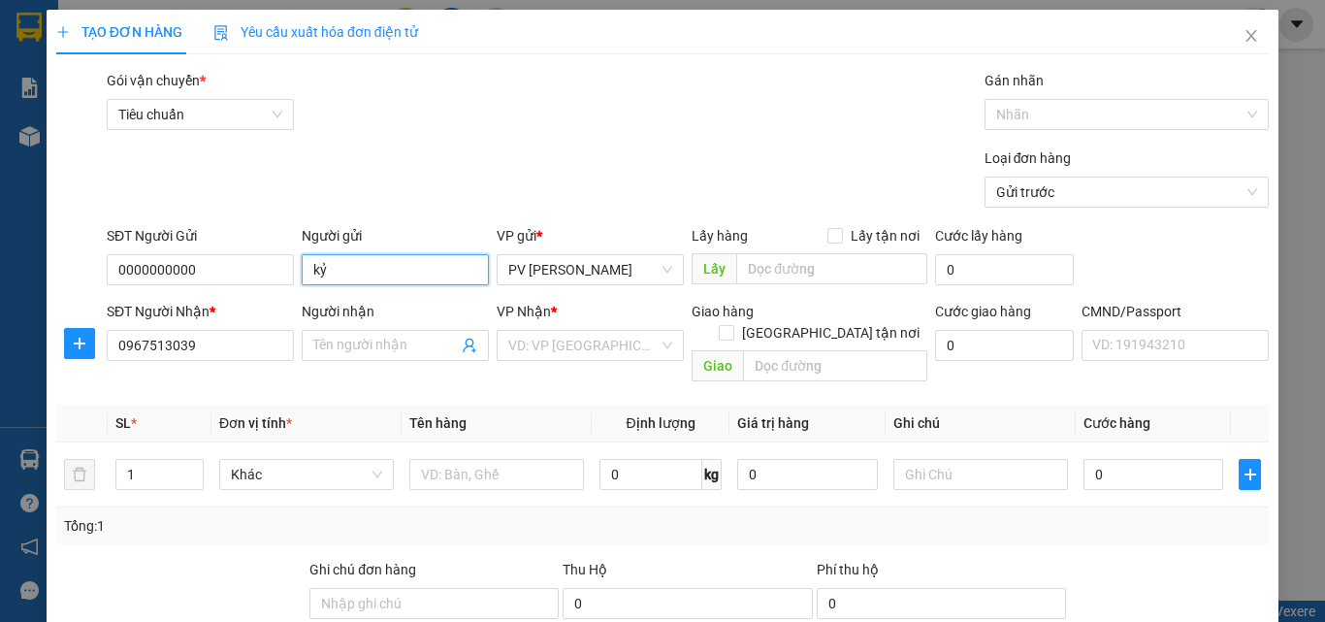
click at [378, 272] on input "kỷ" at bounding box center [395, 269] width 187 height 31
click at [376, 311] on div "KỶ - 0972841248" at bounding box center [391, 308] width 162 height 21
type input "0972841248"
type input "KỶ"
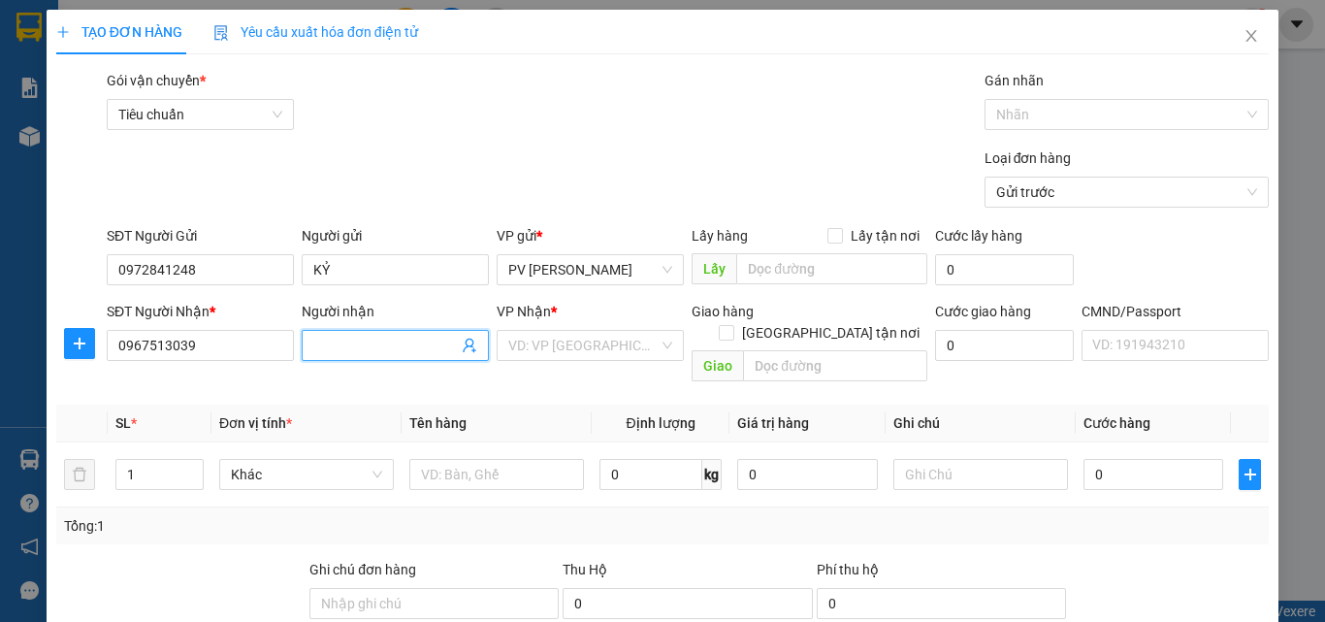
click at [350, 340] on input "Người nhận" at bounding box center [385, 345] width 145 height 21
type input "mẹ tiến"
click at [409, 380] on div "MẸ TIẾN - 0967513079" at bounding box center [391, 383] width 162 height 21
type input "0967513079"
type input "MẸ TIẾN"
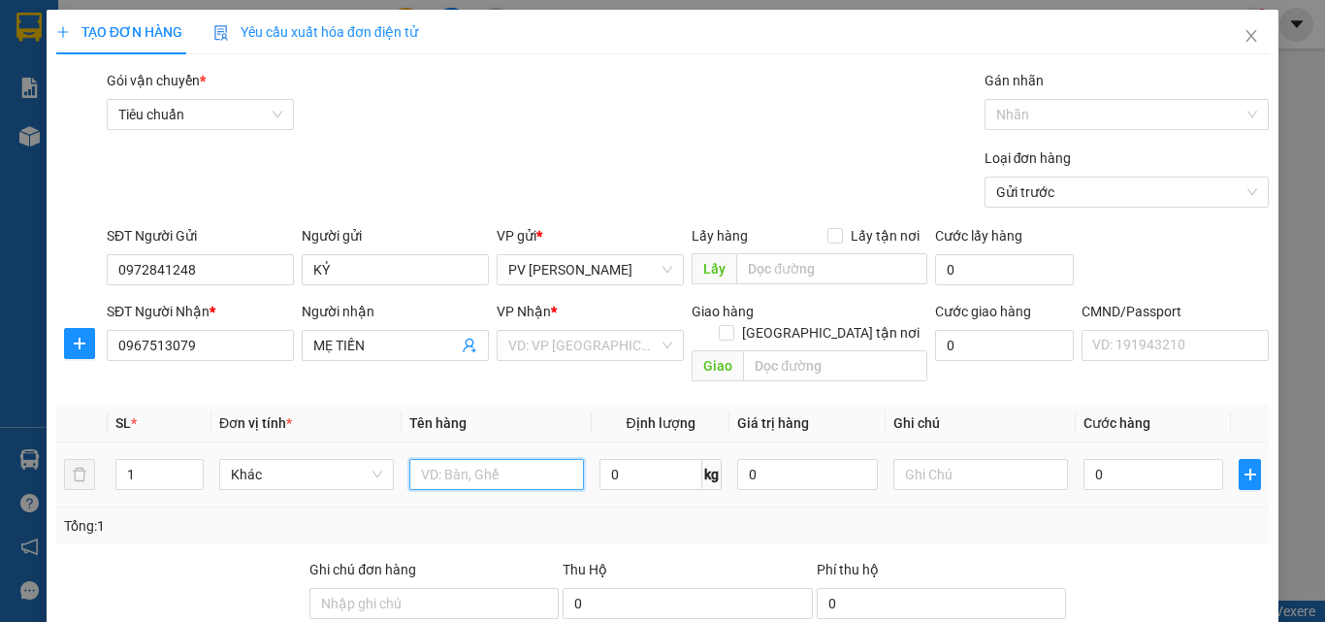
click at [488, 459] on input "text" at bounding box center [496, 474] width 175 height 31
type input "1 th"
click at [523, 336] on input "search" at bounding box center [583, 345] width 150 height 29
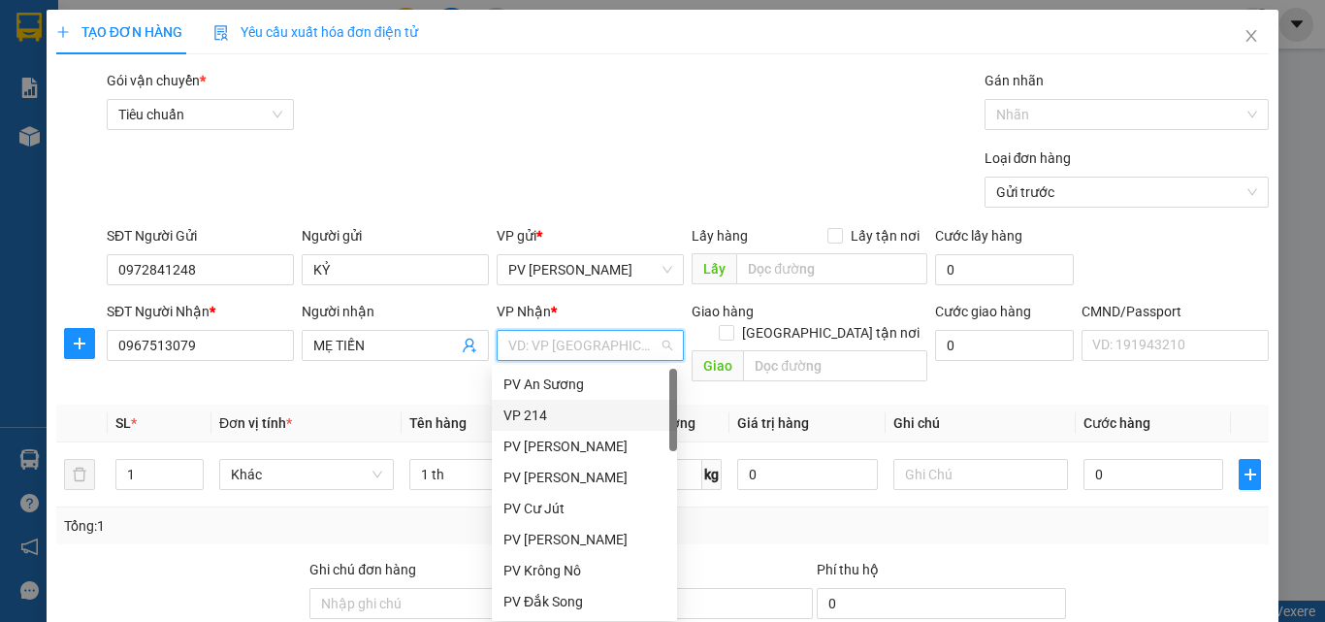
click at [533, 411] on div "VP 214" at bounding box center [584, 414] width 162 height 21
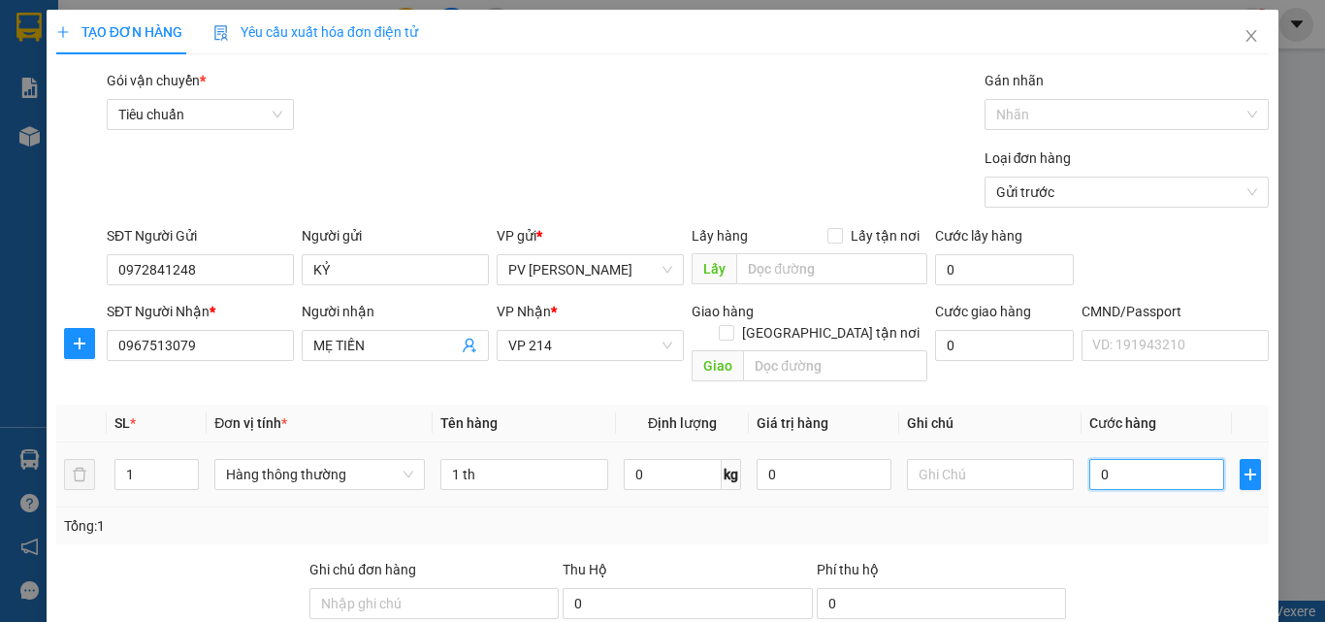
click at [1117, 459] on input "0" at bounding box center [1156, 474] width 134 height 31
type input "5"
type input "50"
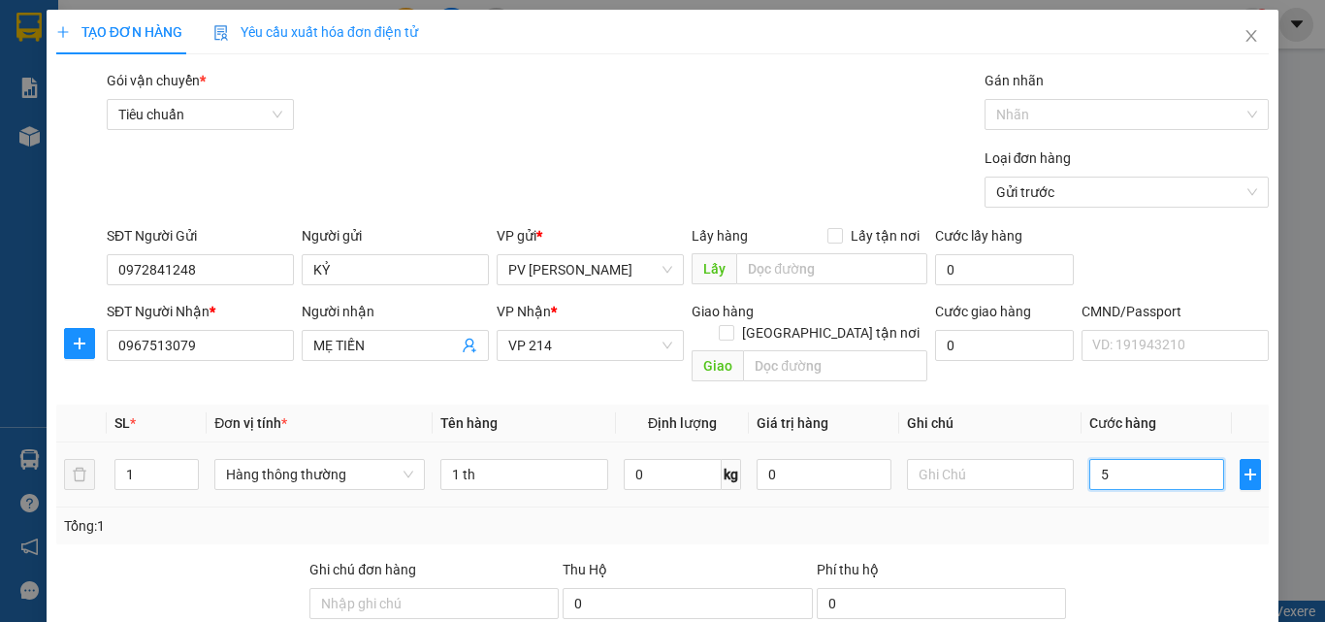
type input "50"
type input "500"
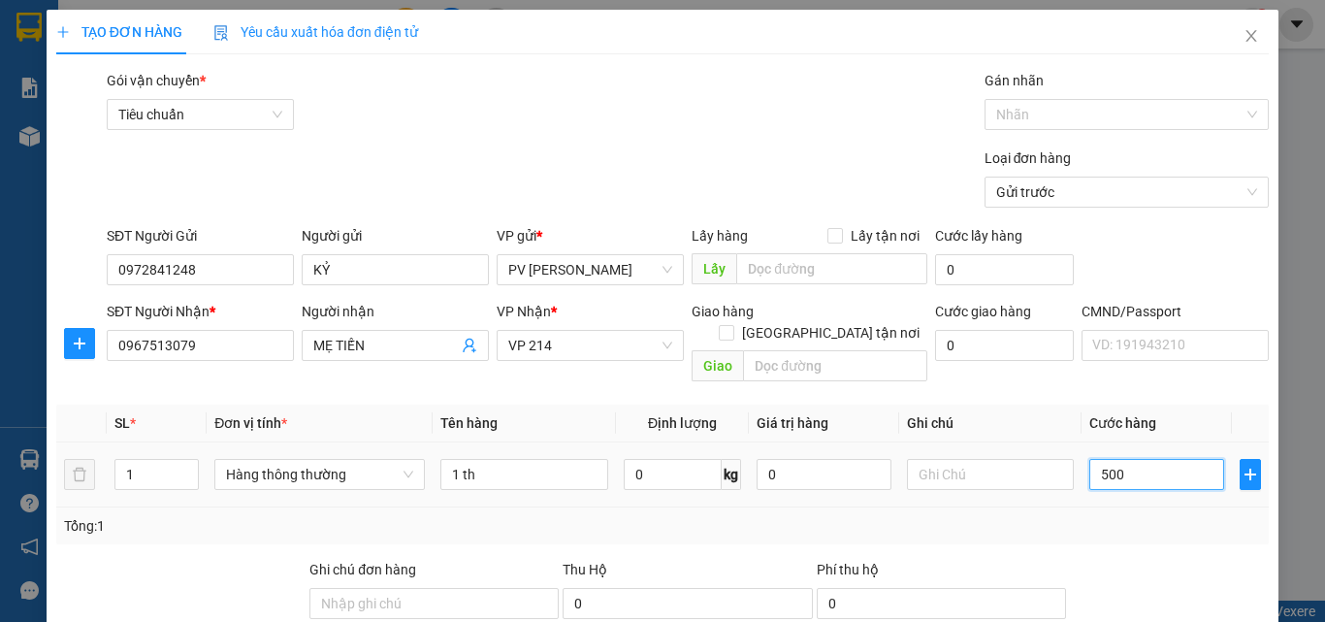
type input "5.000"
type input "50.000"
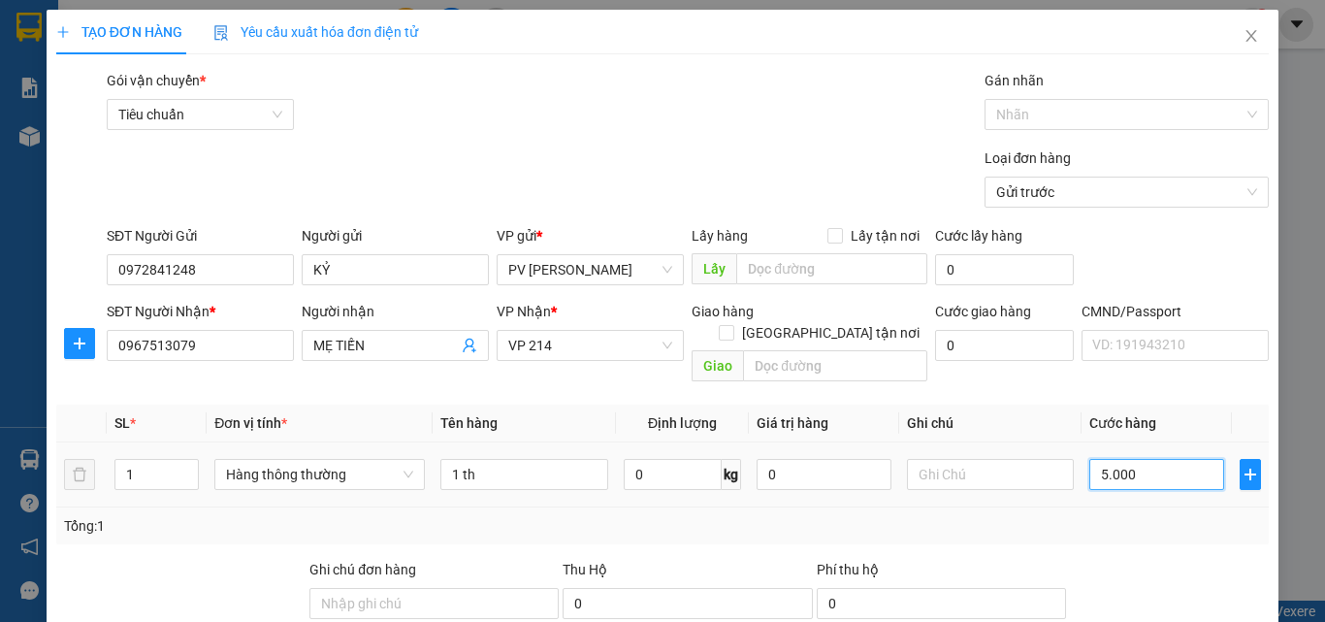
type input "50.000"
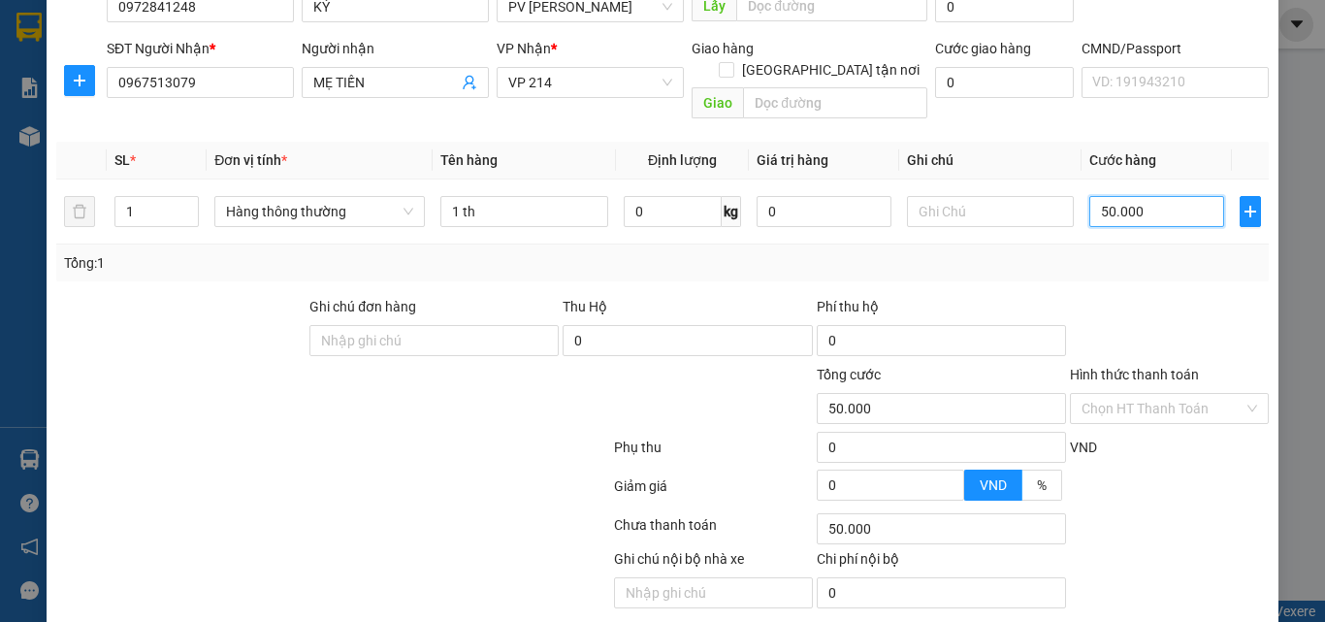
scroll to position [291, 0]
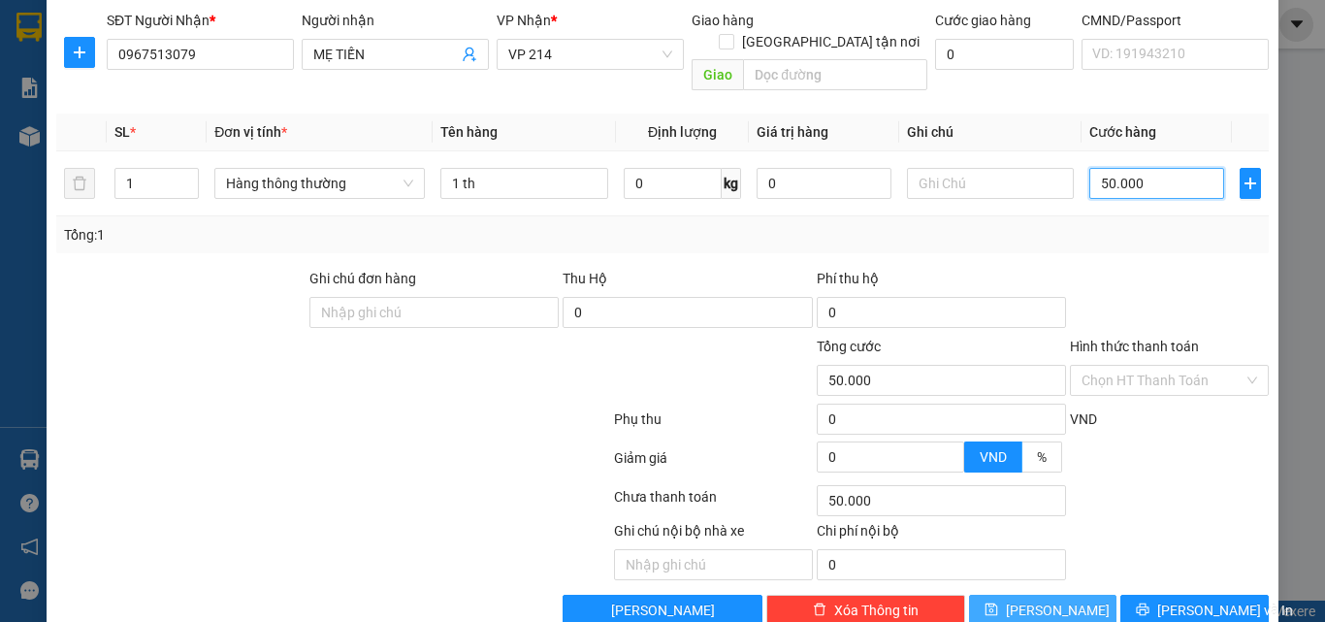
type input "50.000"
click at [1037, 599] on span "[PERSON_NAME]" at bounding box center [1058, 609] width 104 height 21
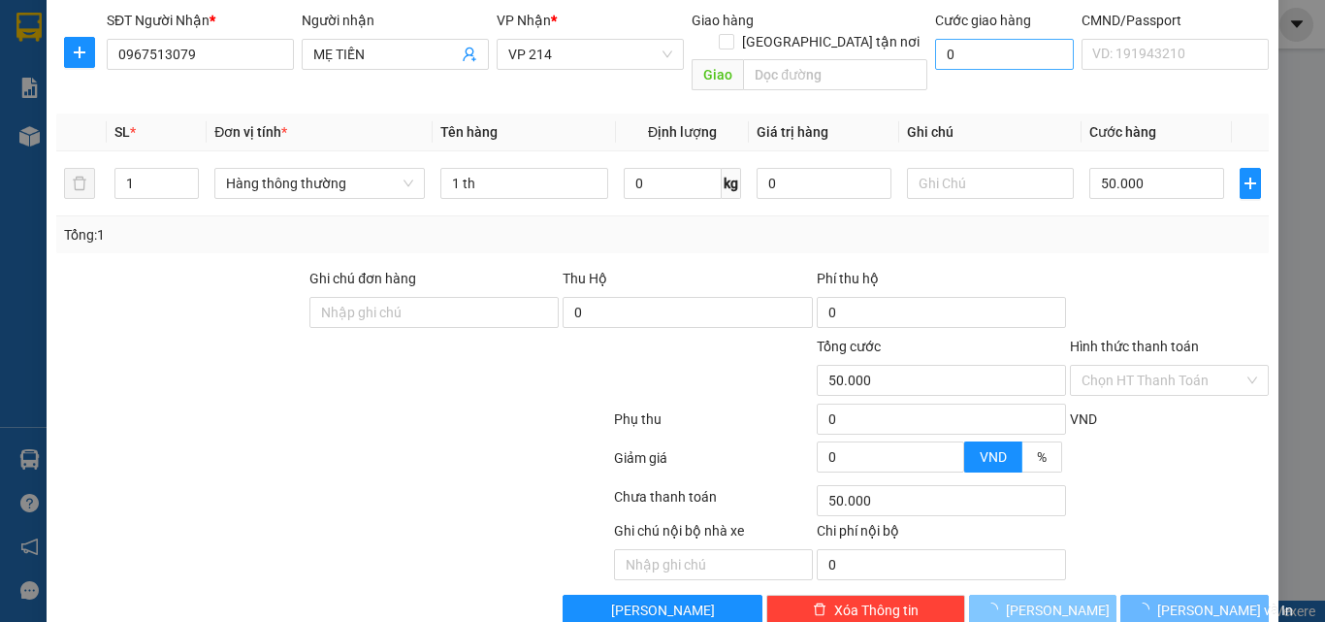
type input "0"
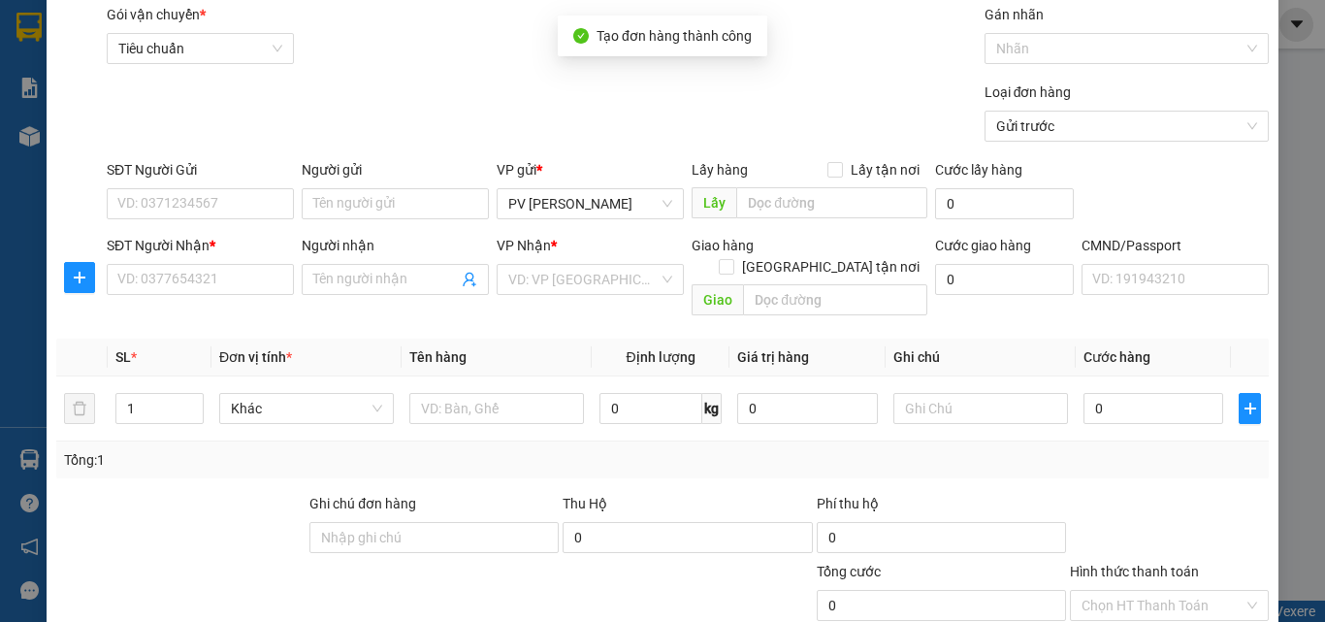
scroll to position [0, 0]
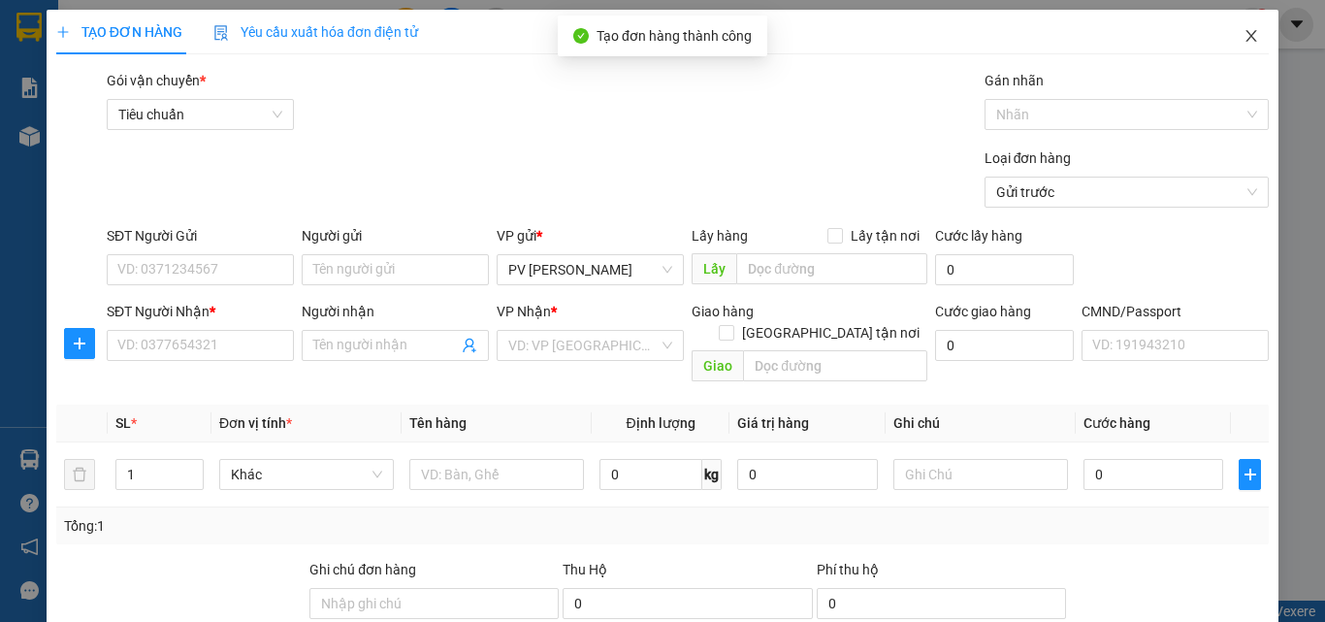
click at [1243, 32] on icon "close" at bounding box center [1251, 36] width 16 height 16
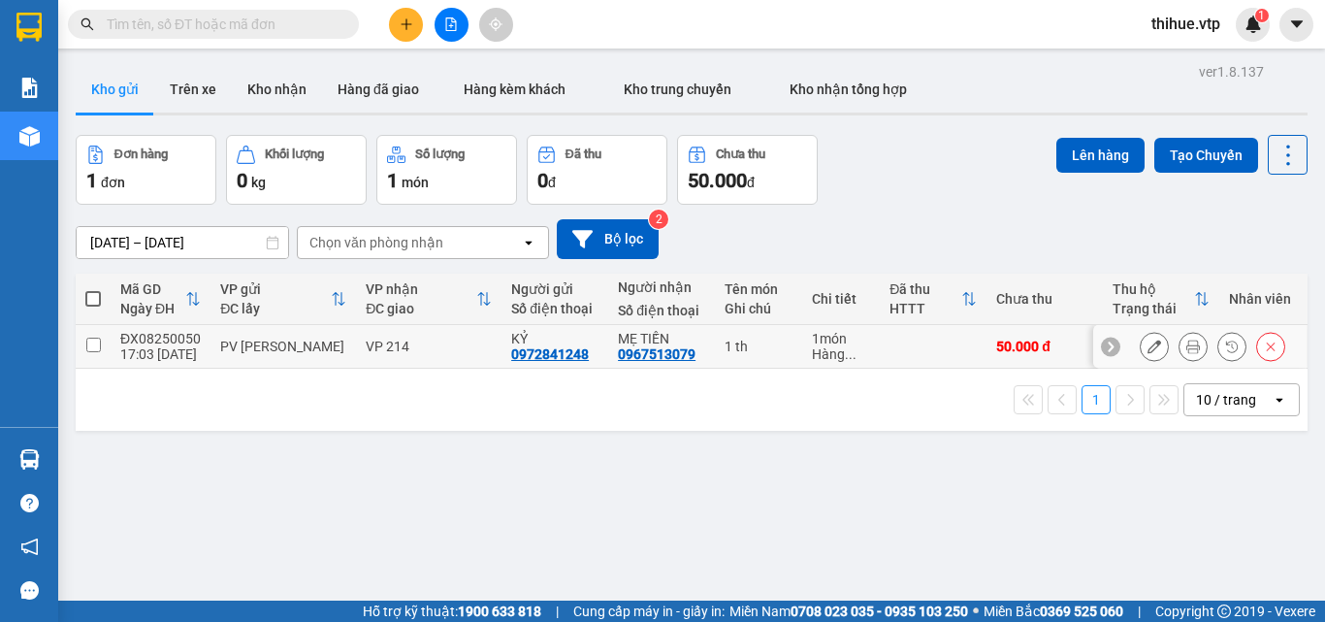
click at [88, 343] on input "checkbox" at bounding box center [93, 345] width 15 height 15
checkbox input "true"
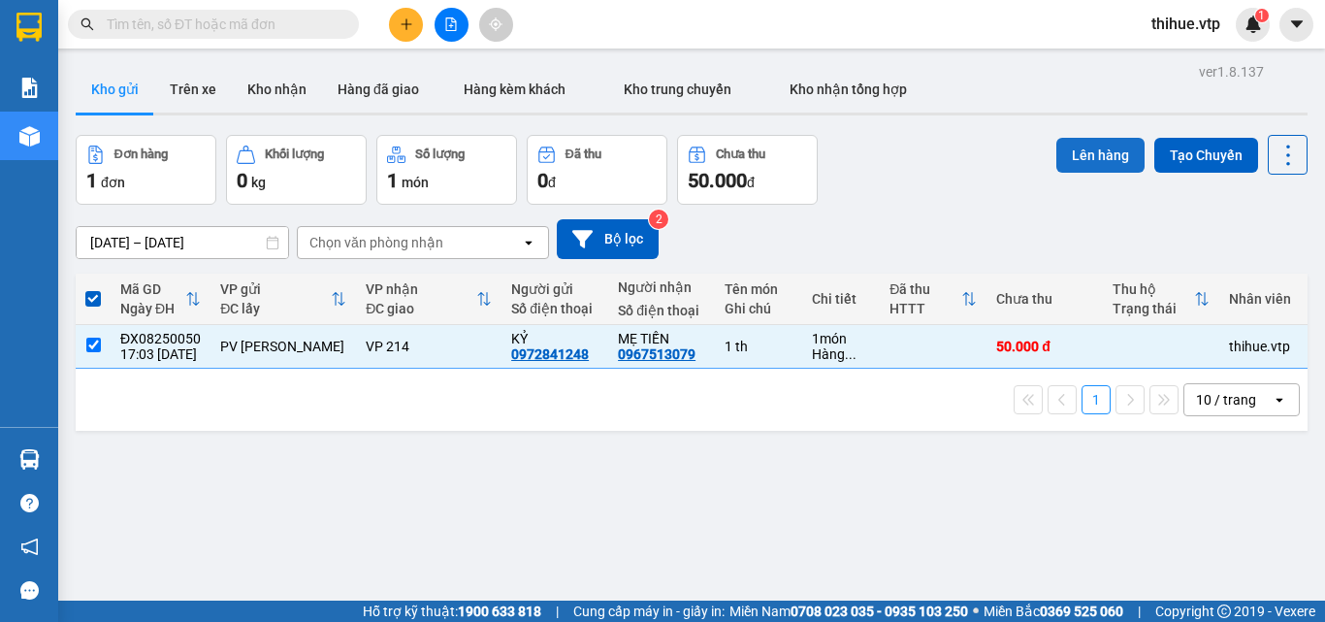
click at [1091, 148] on button "Lên hàng" at bounding box center [1100, 155] width 88 height 35
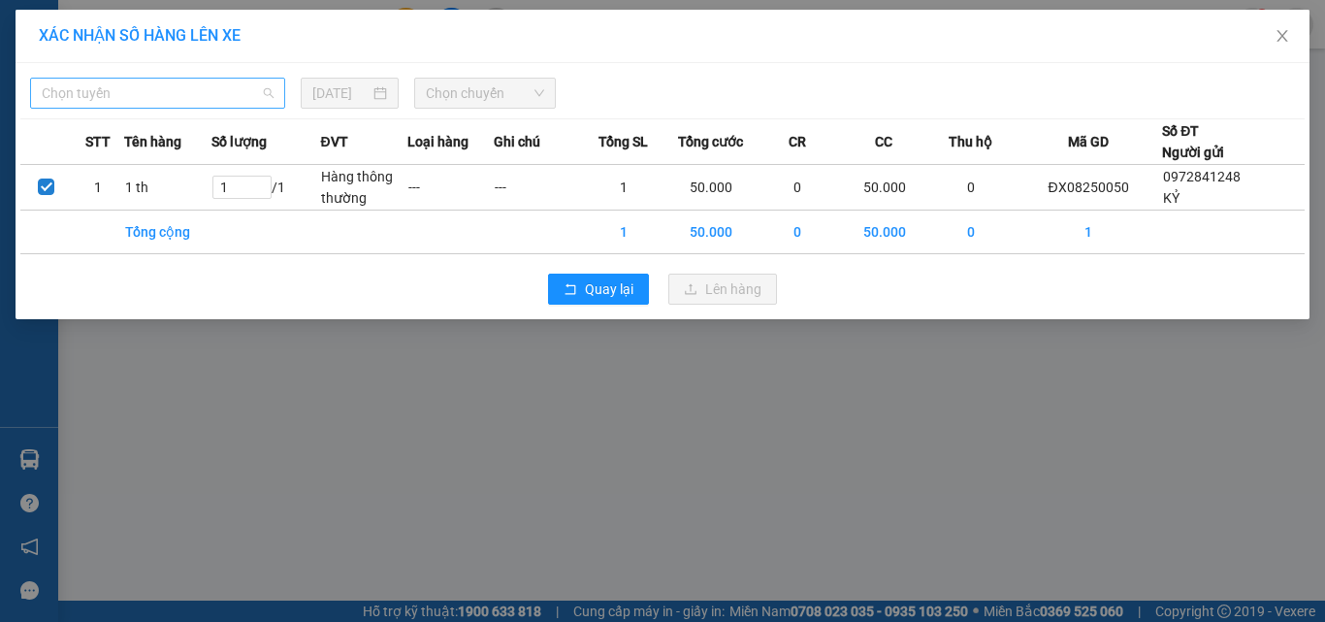
click at [169, 91] on span "Chọn tuyến" at bounding box center [158, 93] width 232 height 29
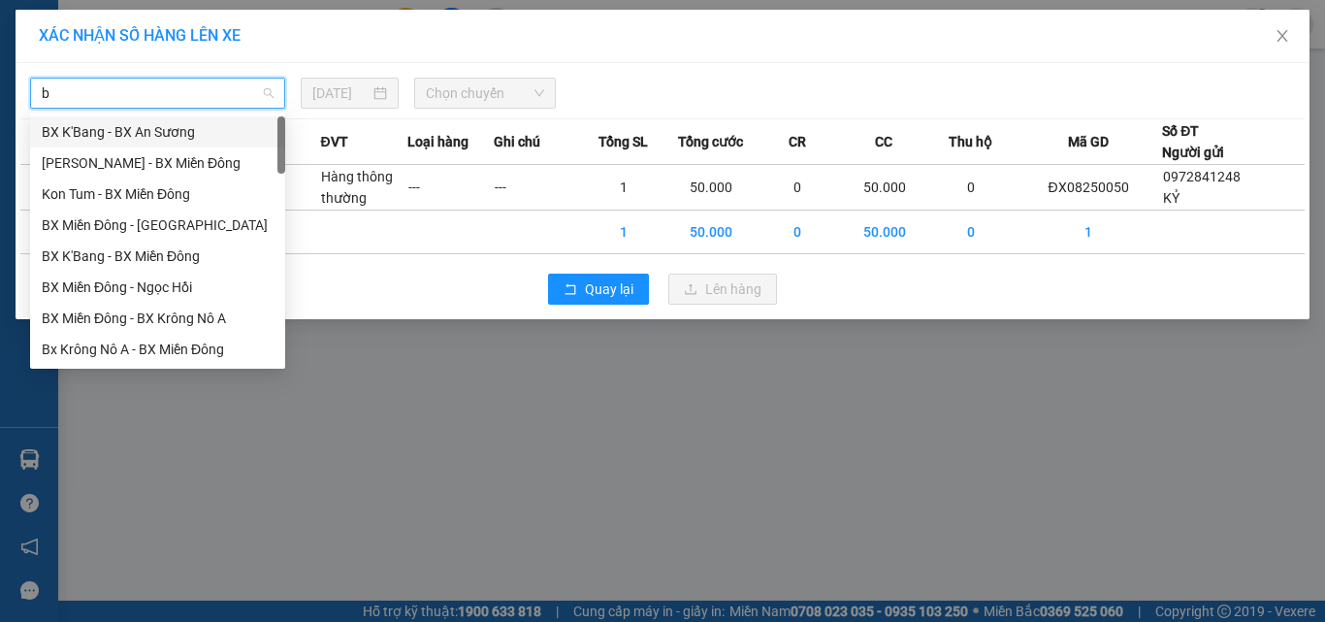
type input "b"
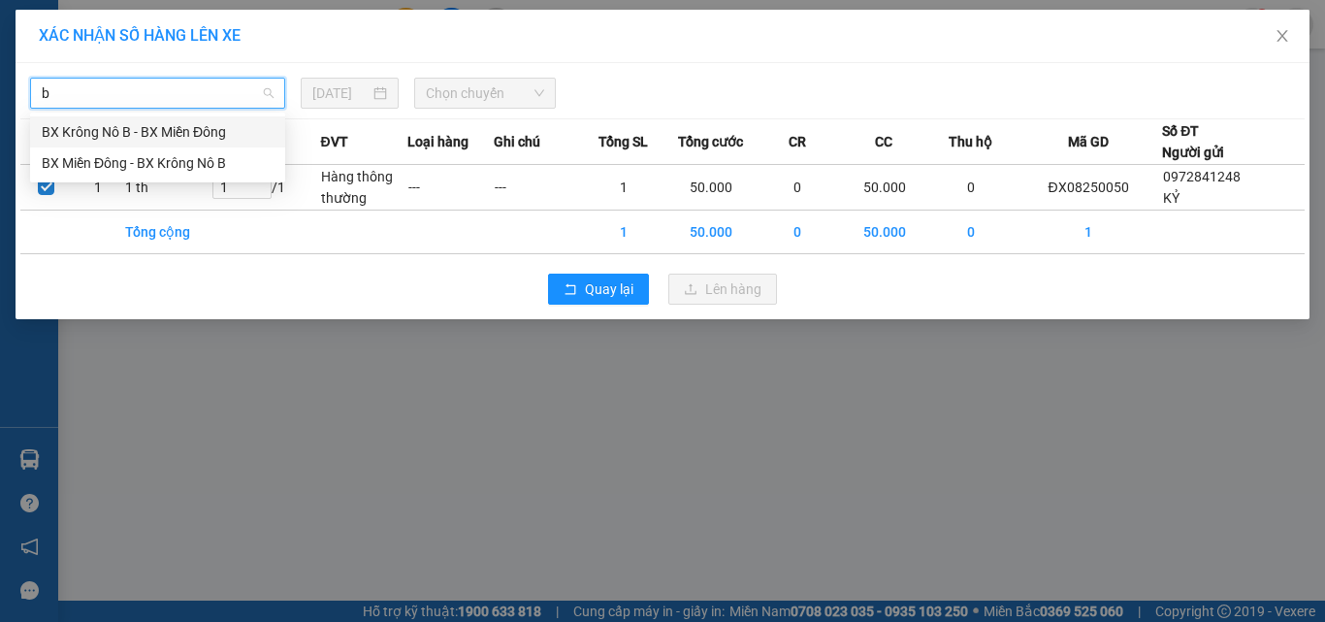
click at [69, 133] on div "BX Krông Nô B - BX Miền Đông" at bounding box center [158, 131] width 232 height 21
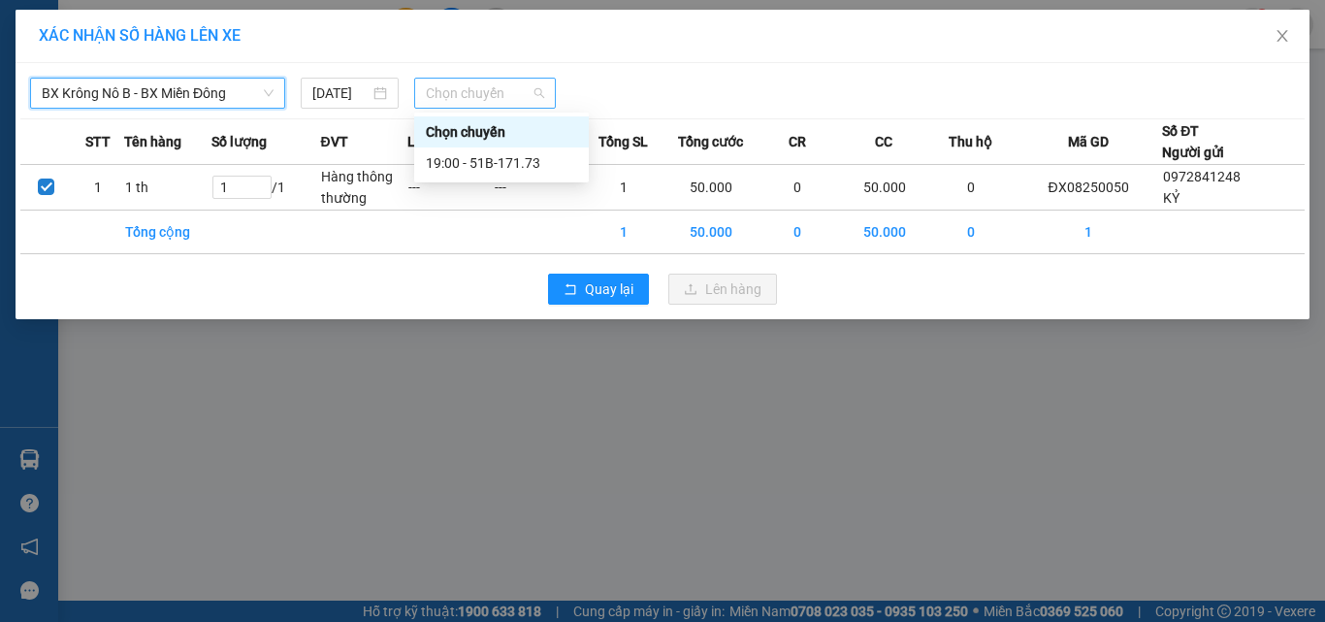
click at [484, 97] on span "Chọn chuyến" at bounding box center [485, 93] width 119 height 29
click at [521, 161] on div "19:00 - 51B-171.73" at bounding box center [501, 162] width 151 height 21
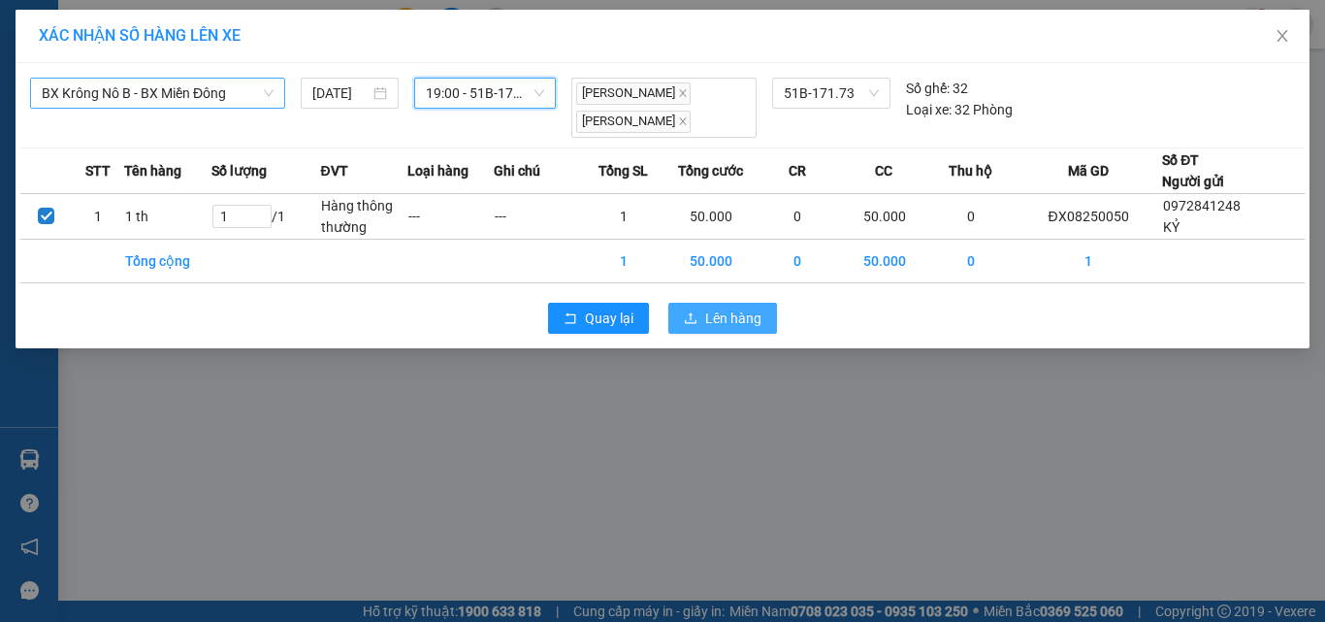
click at [725, 312] on span "Lên hàng" at bounding box center [733, 317] width 56 height 21
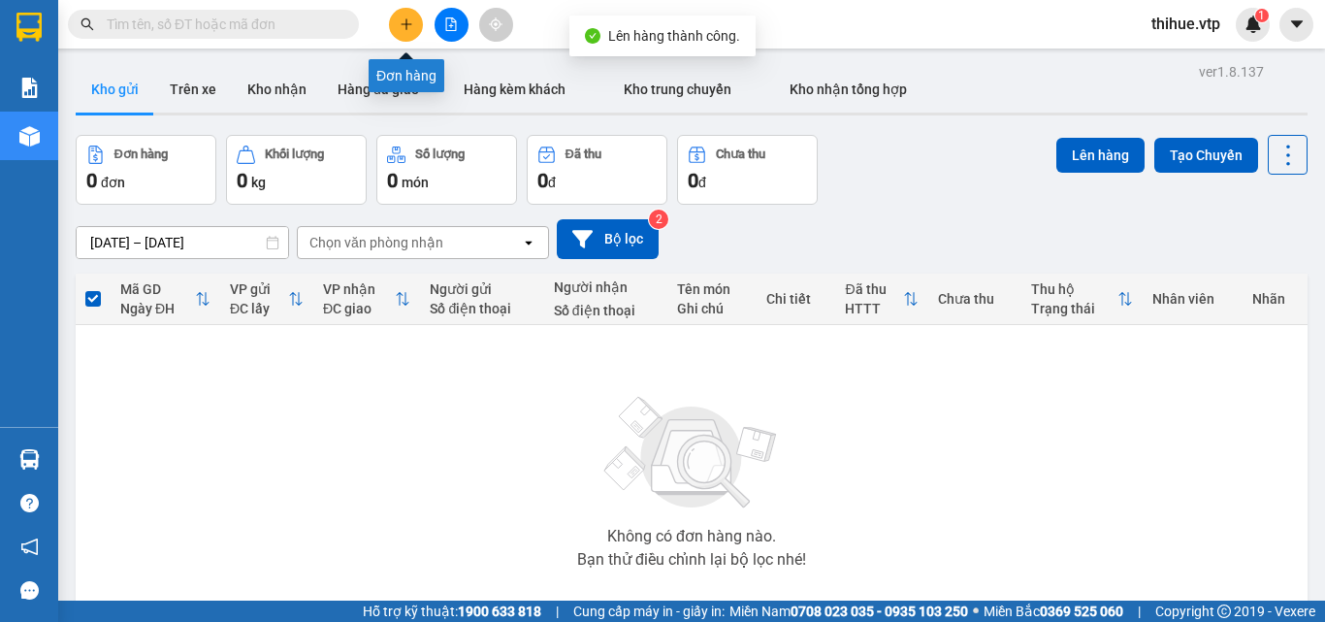
click at [416, 25] on button at bounding box center [406, 25] width 34 height 34
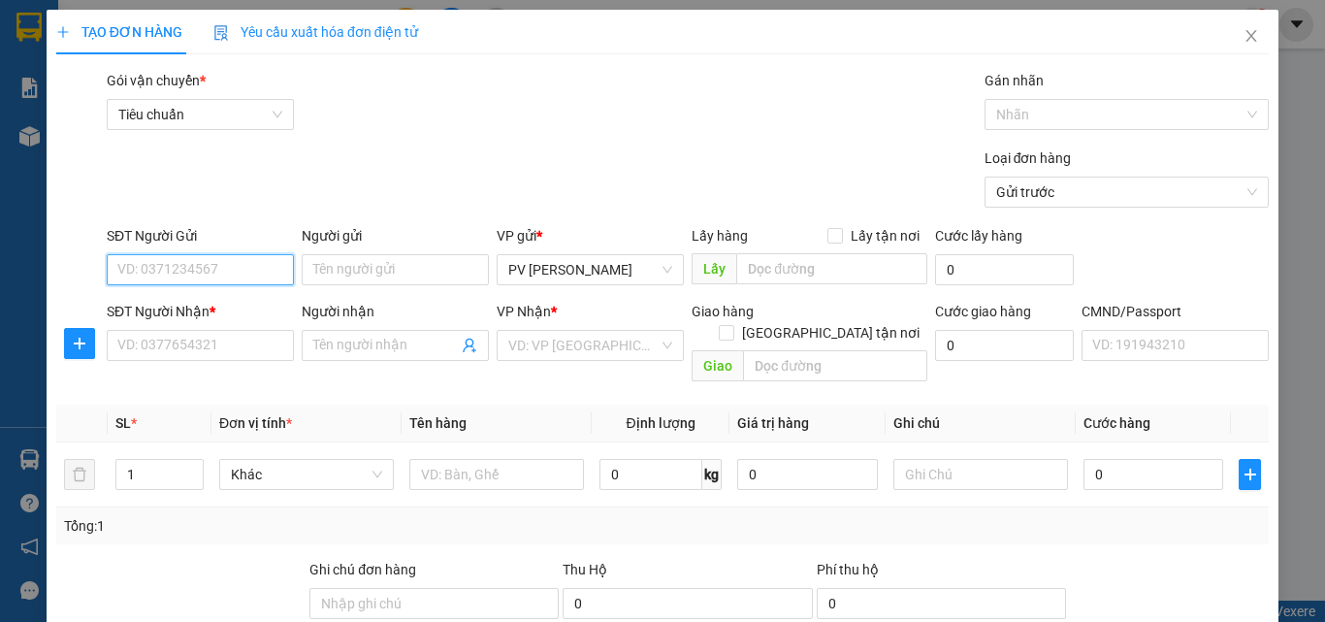
click at [220, 260] on input "SĐT Người Gửi" at bounding box center [200, 269] width 187 height 31
type input "0000000000"
click at [349, 265] on input "Người gửi" at bounding box center [395, 269] width 187 height 31
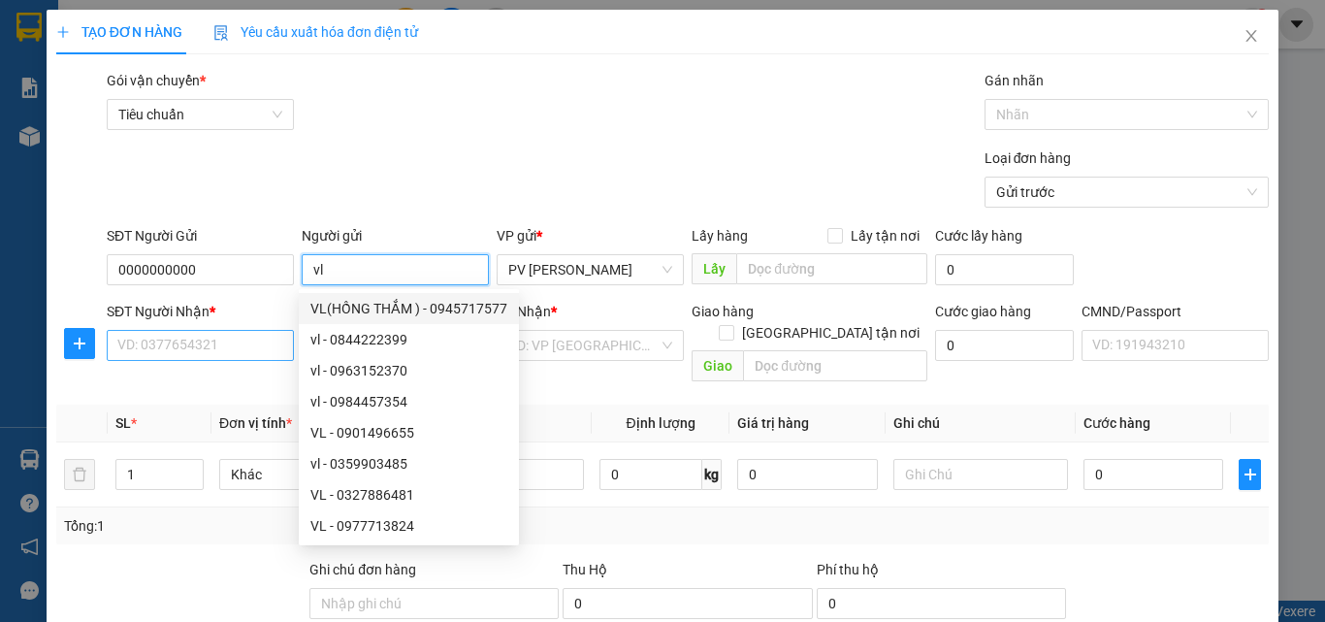
type input "vl"
click at [141, 336] on input "SĐT Người Nhận *" at bounding box center [200, 345] width 187 height 31
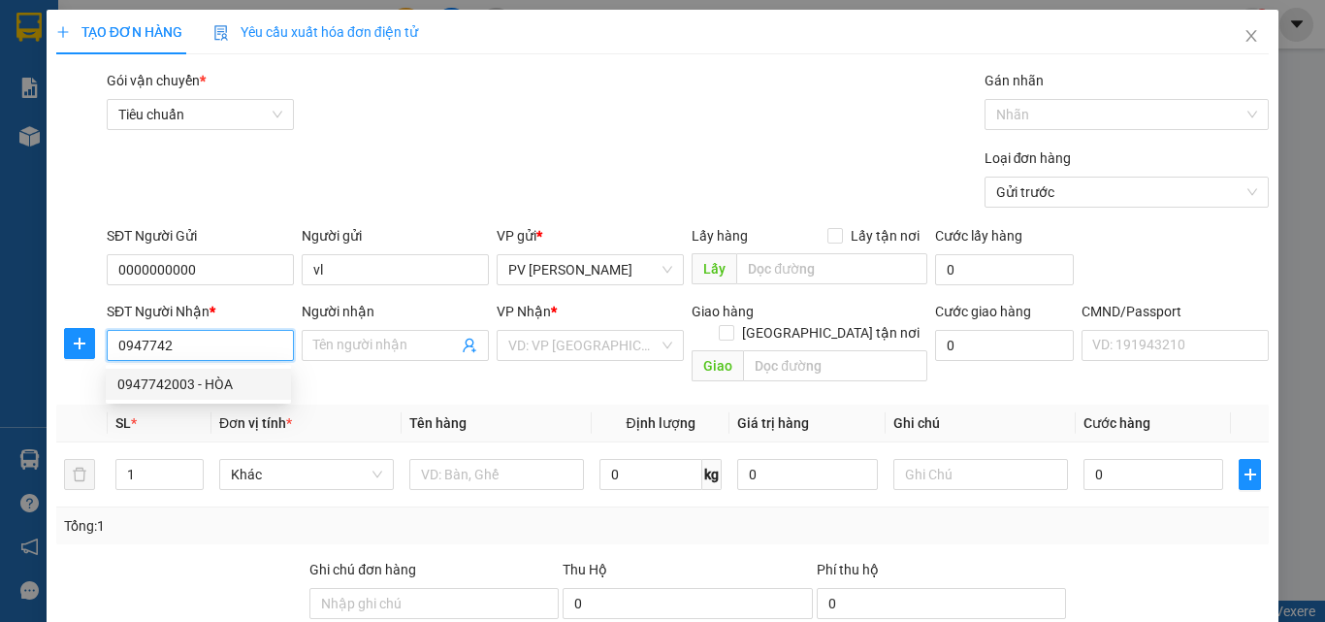
click at [192, 380] on div "0947742003 - HÒA" at bounding box center [198, 383] width 162 height 21
type input "0947742003"
type input "HÒA"
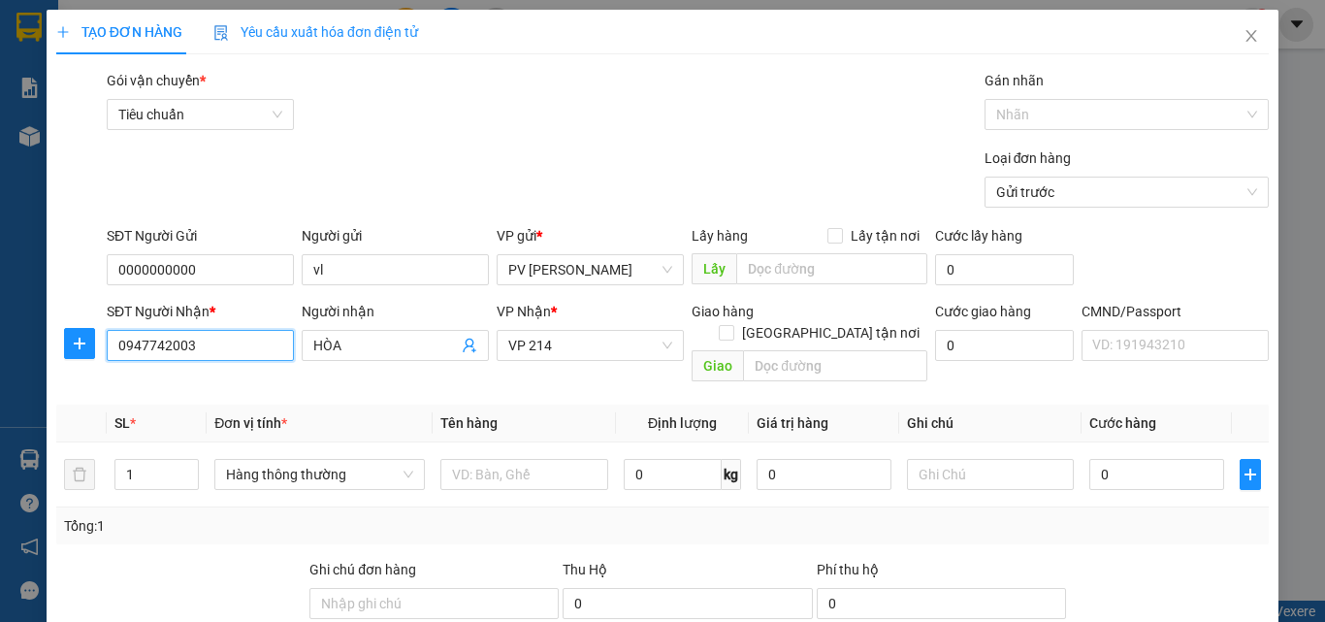
click at [248, 343] on input "0947742003" at bounding box center [200, 345] width 187 height 31
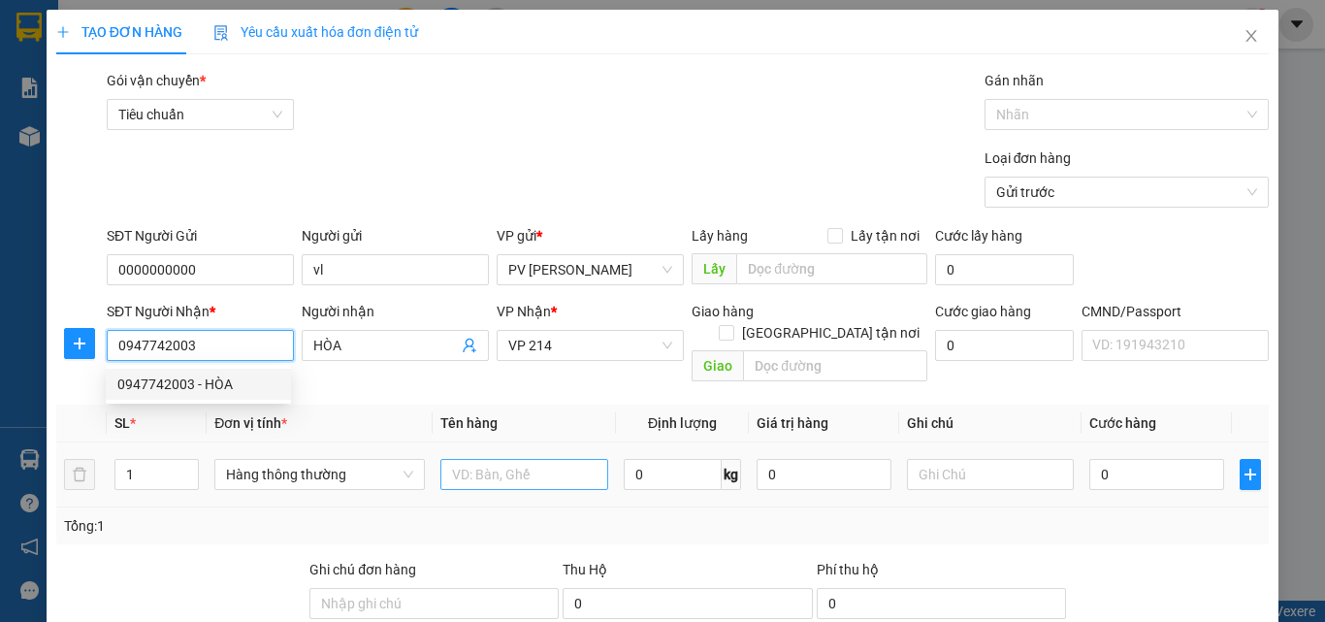
type input "0947742003"
click at [508, 460] on input "text" at bounding box center [524, 474] width 168 height 31
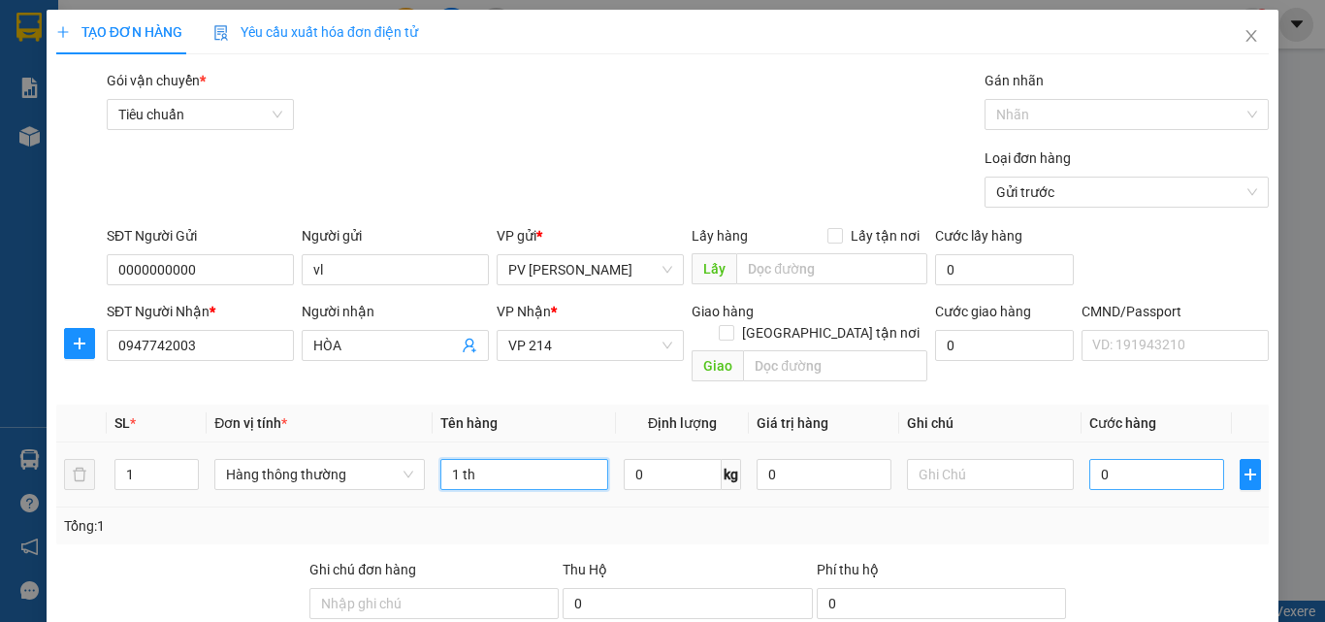
type input "1 th"
click at [1093, 459] on input "0" at bounding box center [1156, 474] width 134 height 31
type input "5"
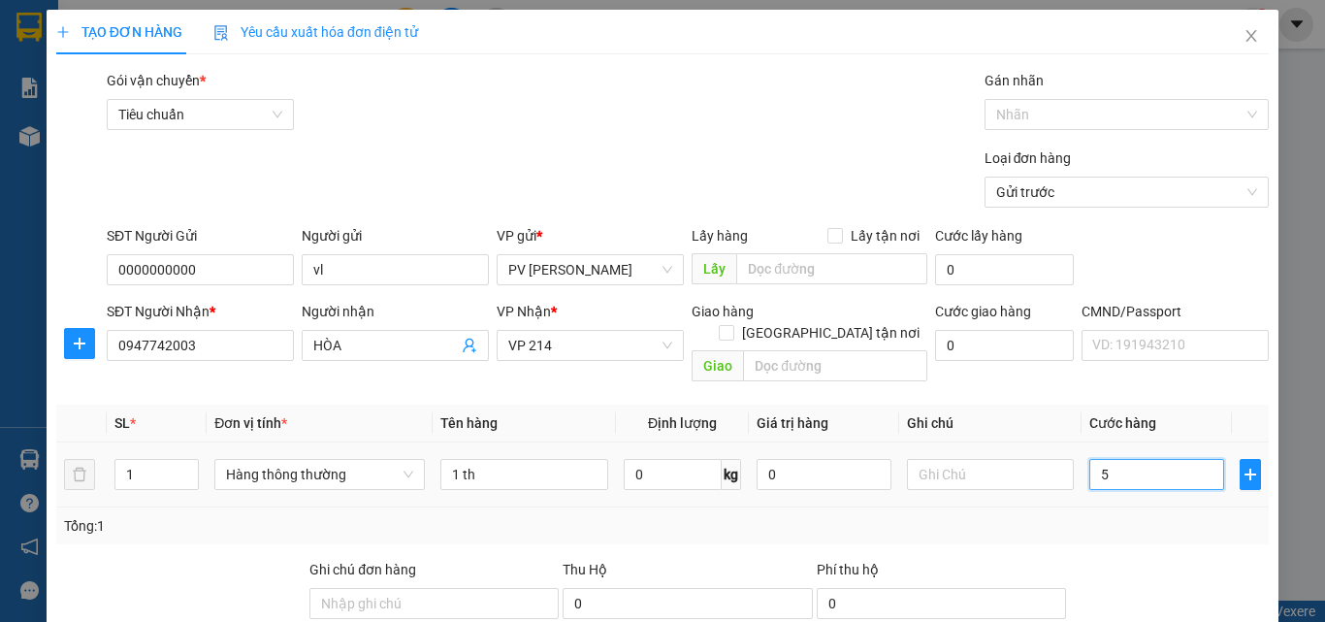
type input "50"
type input "500"
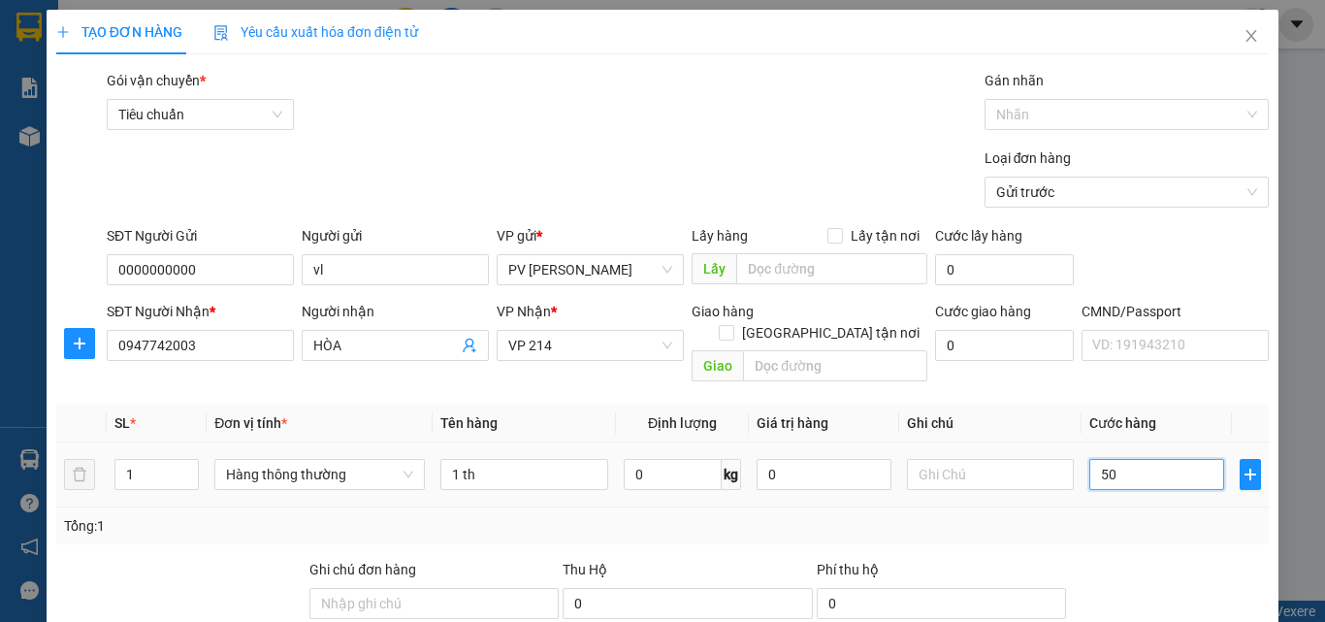
type input "500"
type input "5.000"
type input "50.000"
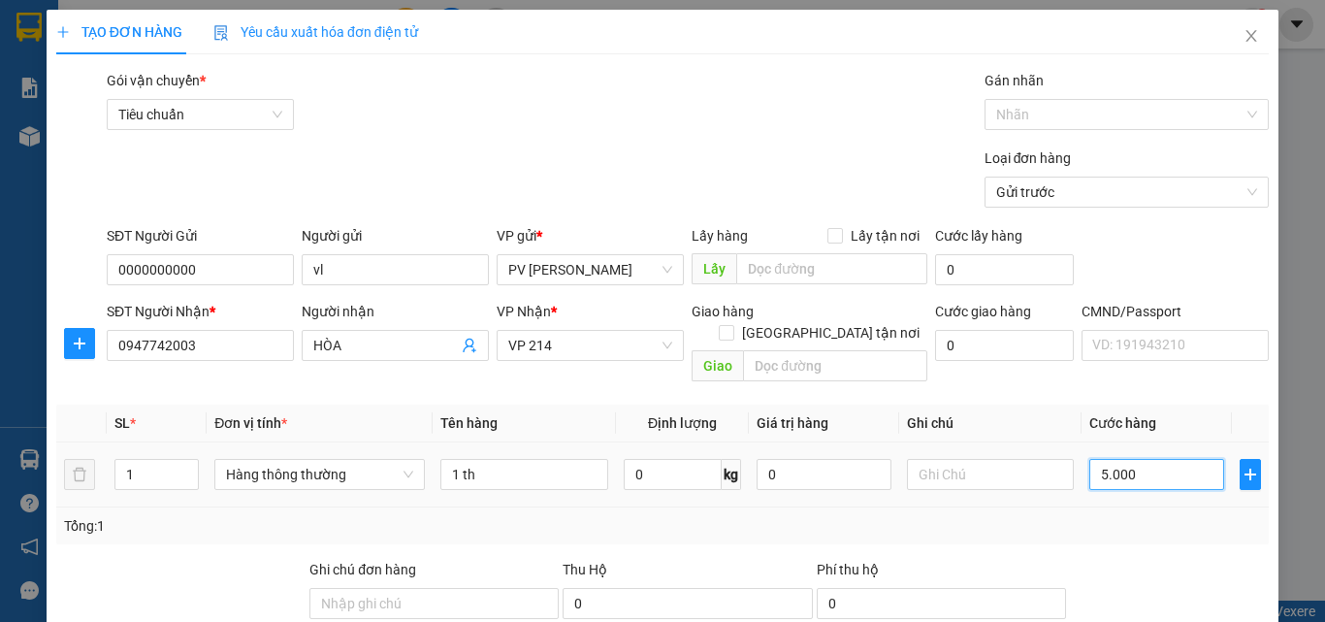
type input "50.000"
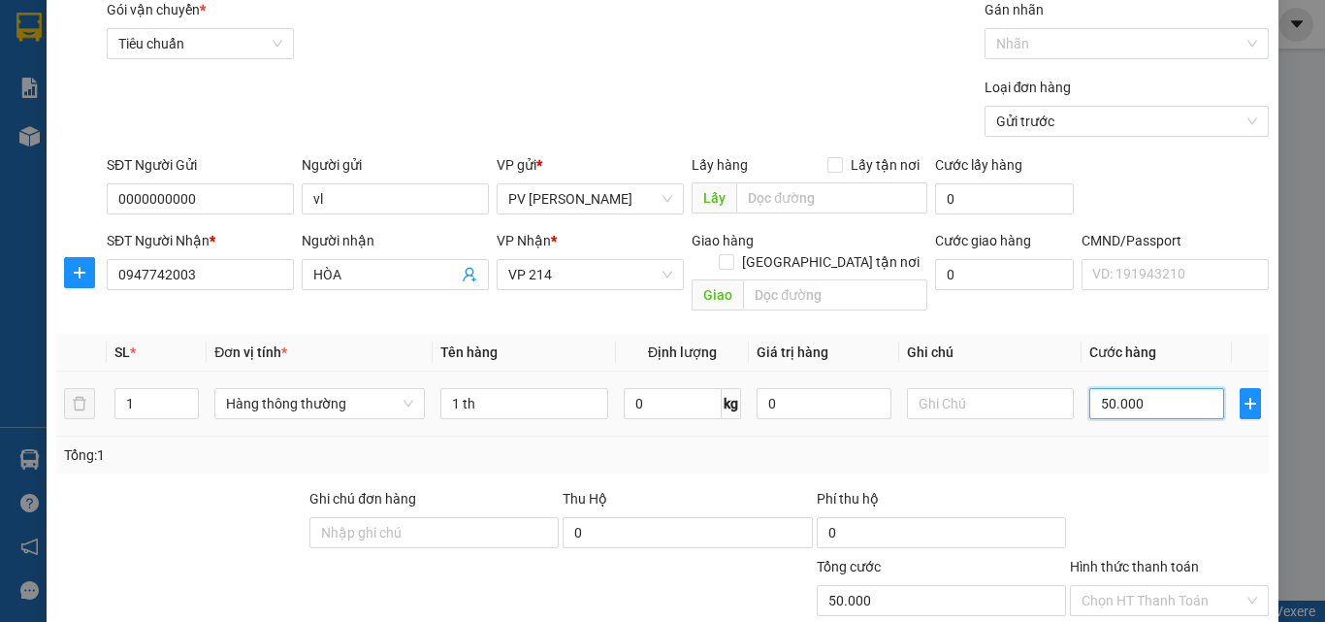
scroll to position [291, 0]
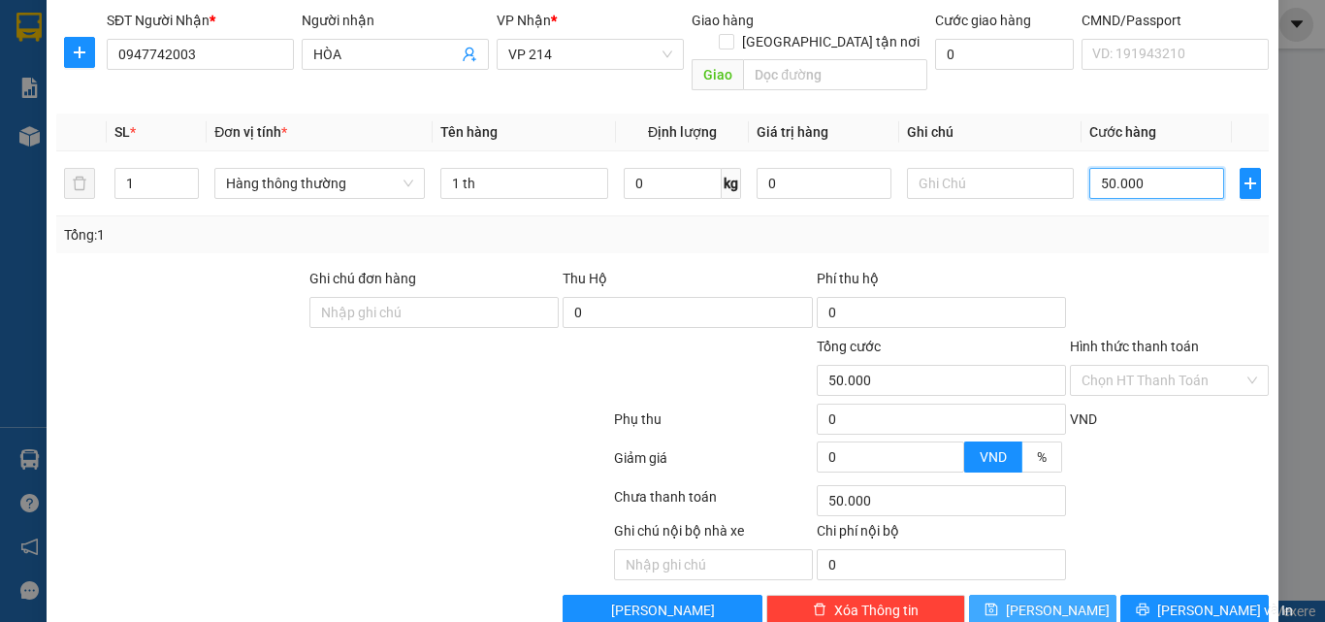
type input "50.000"
click at [1056, 595] on button "[PERSON_NAME]" at bounding box center [1043, 610] width 148 height 31
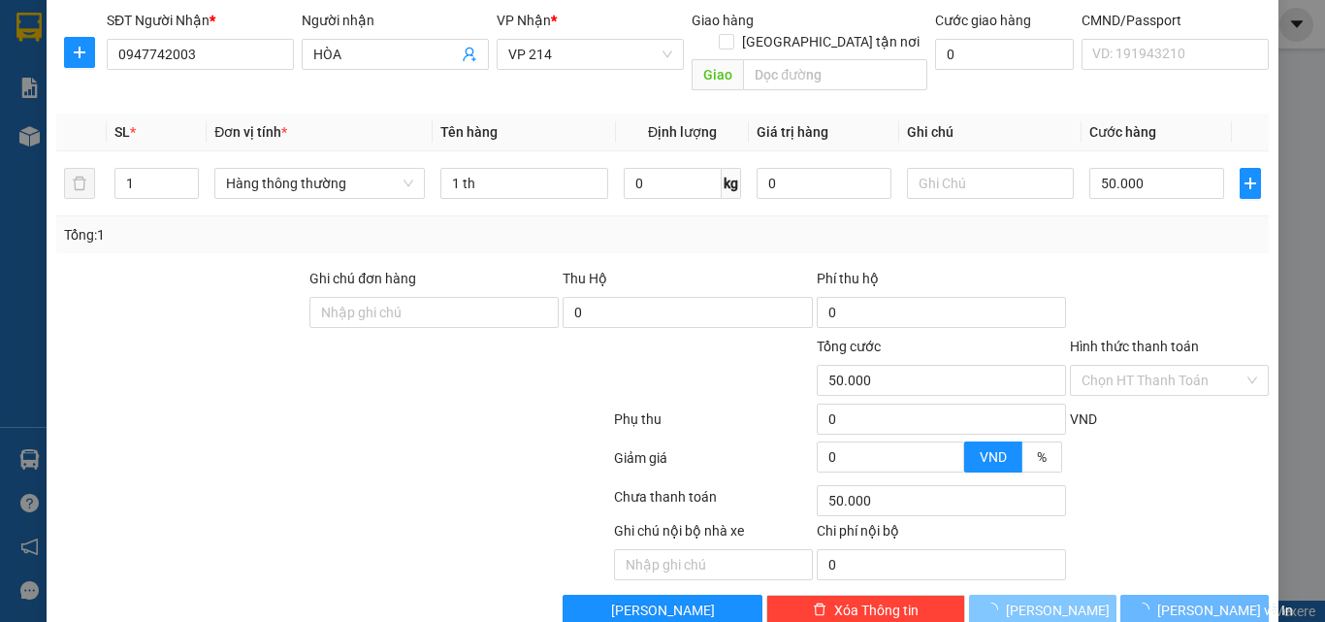
type input "0"
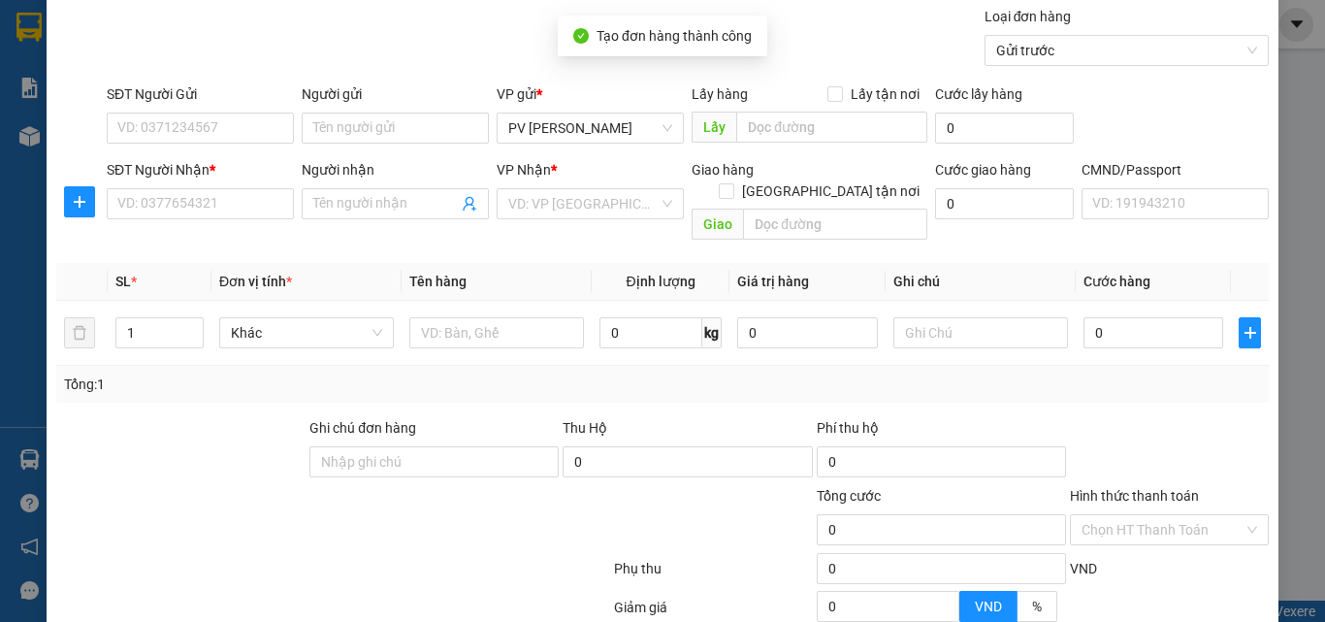
scroll to position [0, 0]
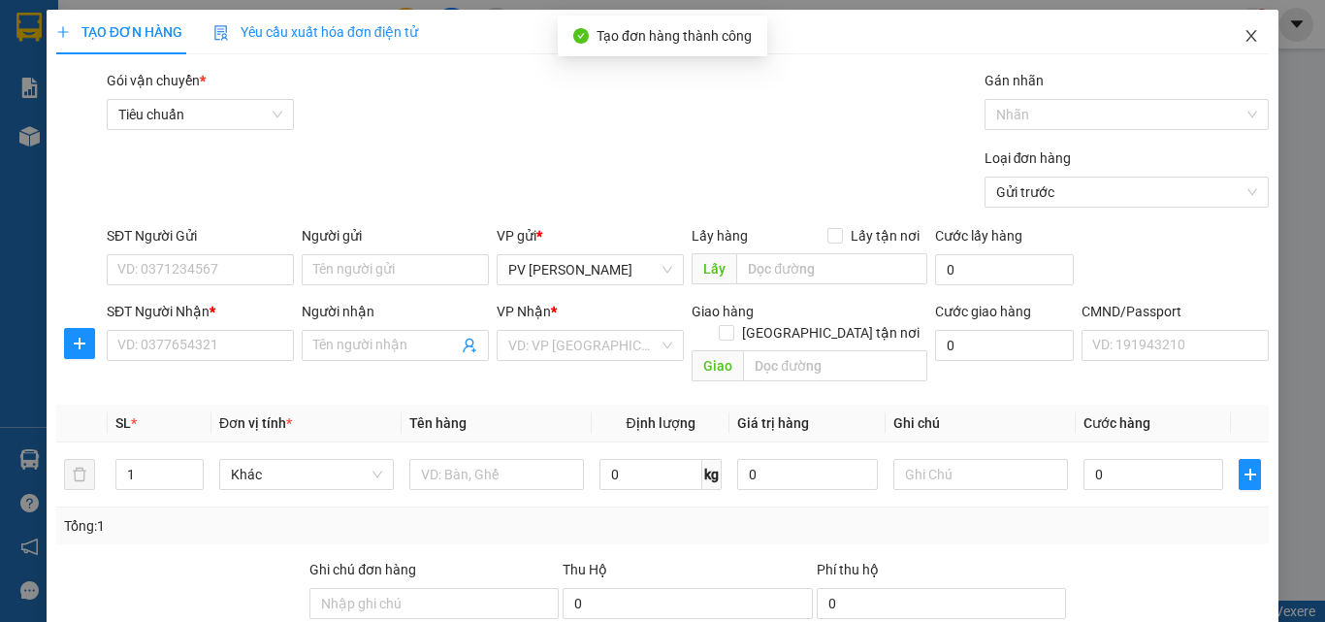
click at [1243, 37] on icon "close" at bounding box center [1251, 36] width 16 height 16
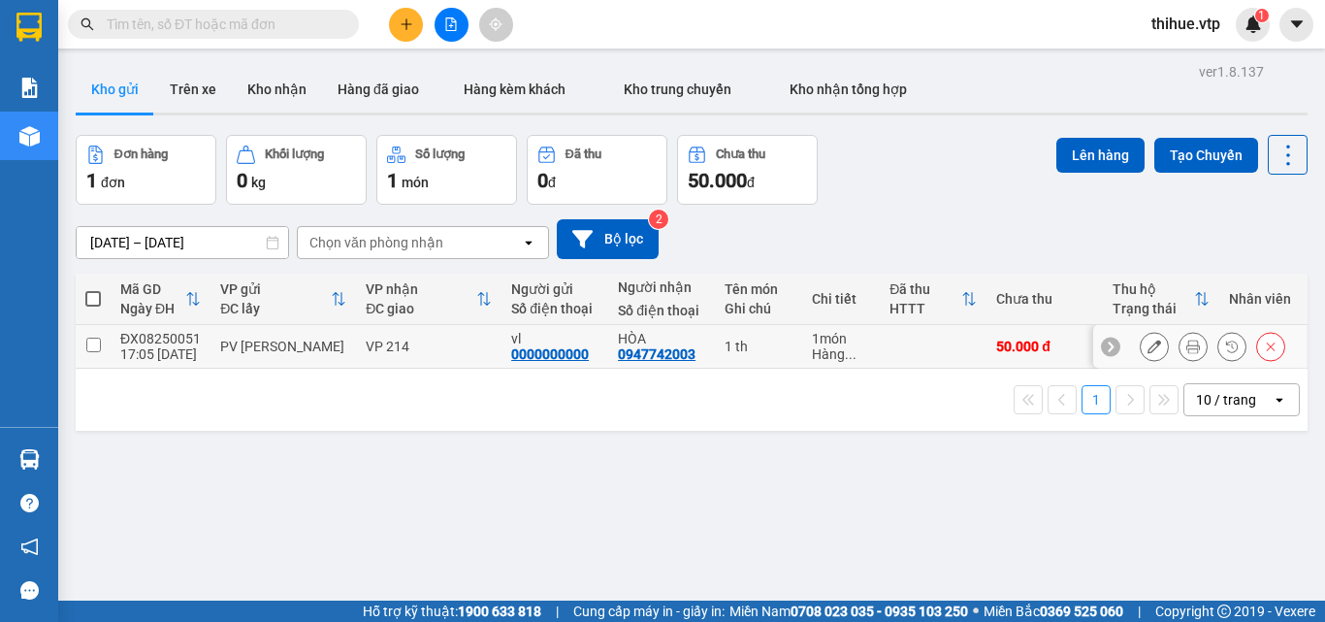
click at [87, 338] on input "checkbox" at bounding box center [93, 345] width 15 height 15
checkbox input "true"
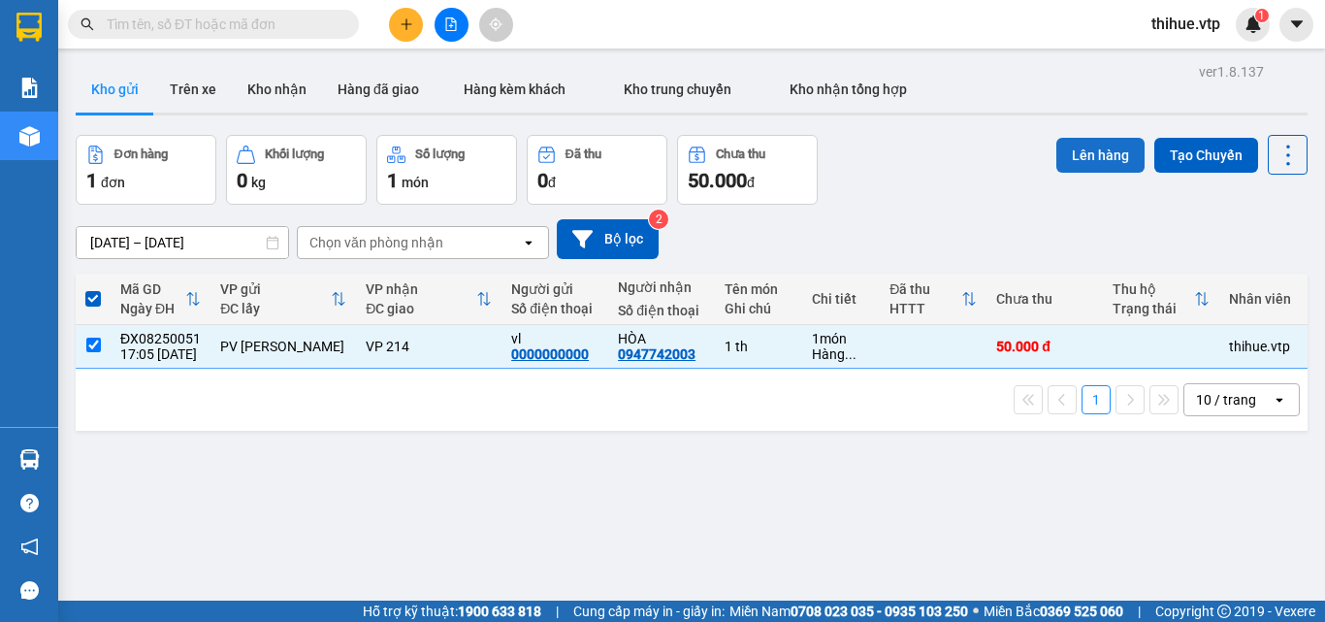
click at [1101, 151] on button "Lên hàng" at bounding box center [1100, 155] width 88 height 35
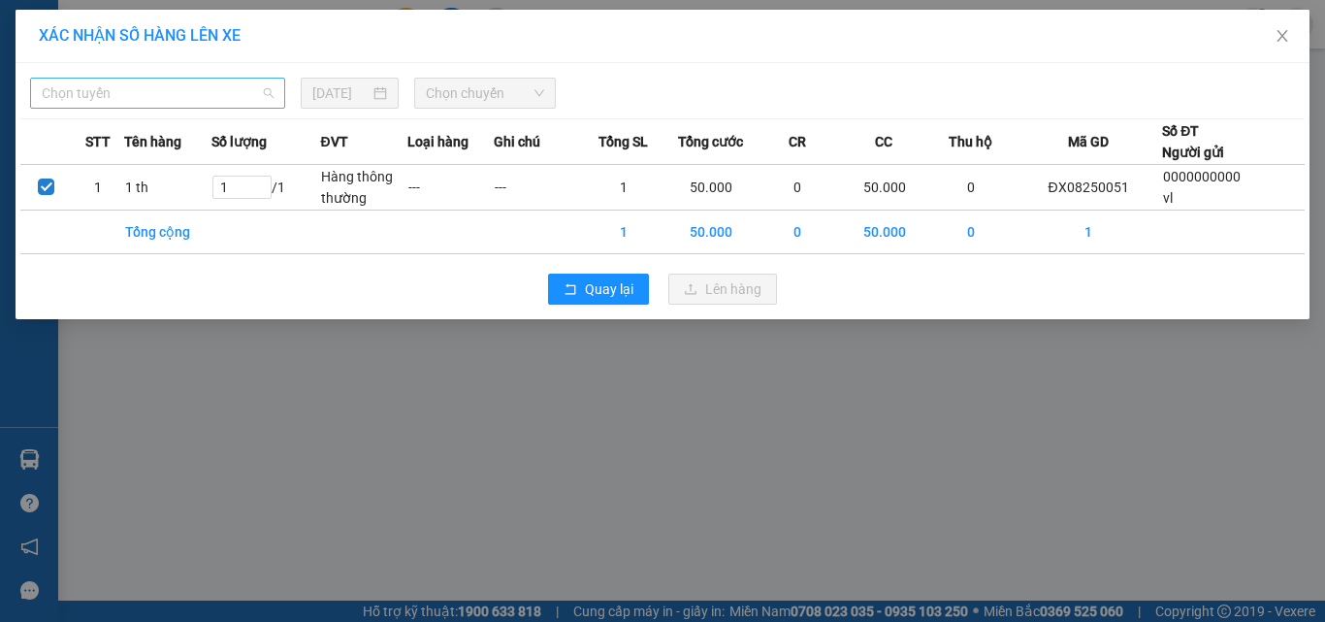
click at [117, 83] on span "Chọn tuyến" at bounding box center [158, 93] width 232 height 29
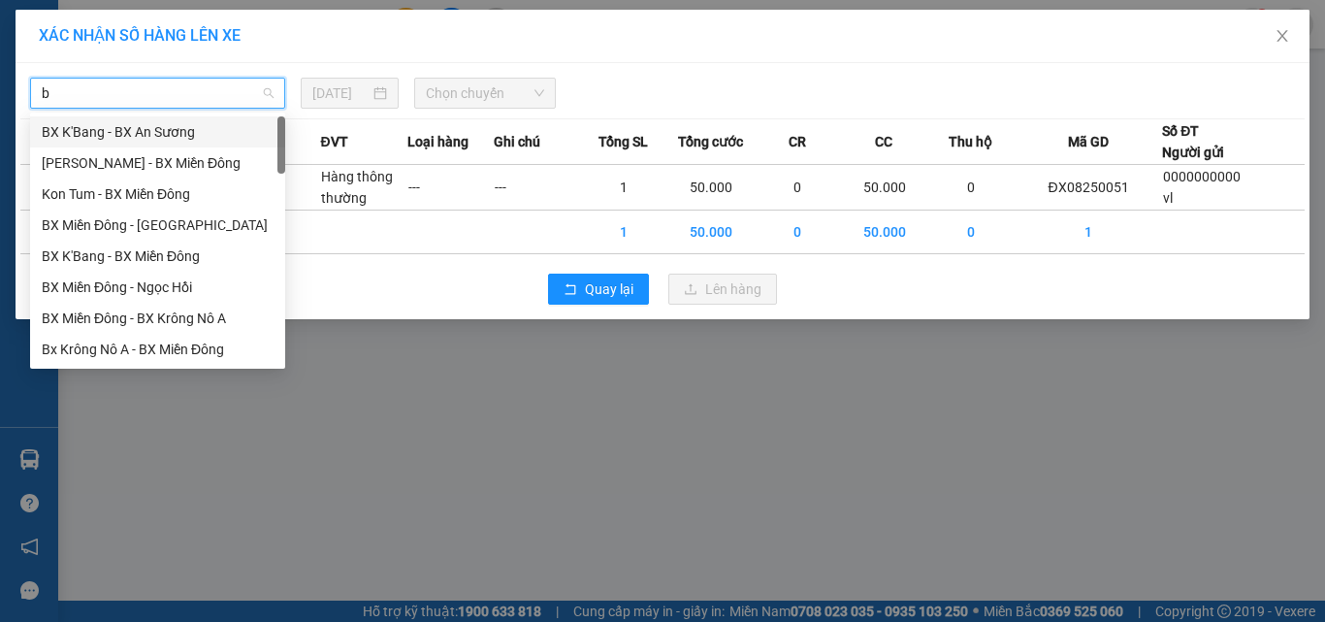
type input "b"
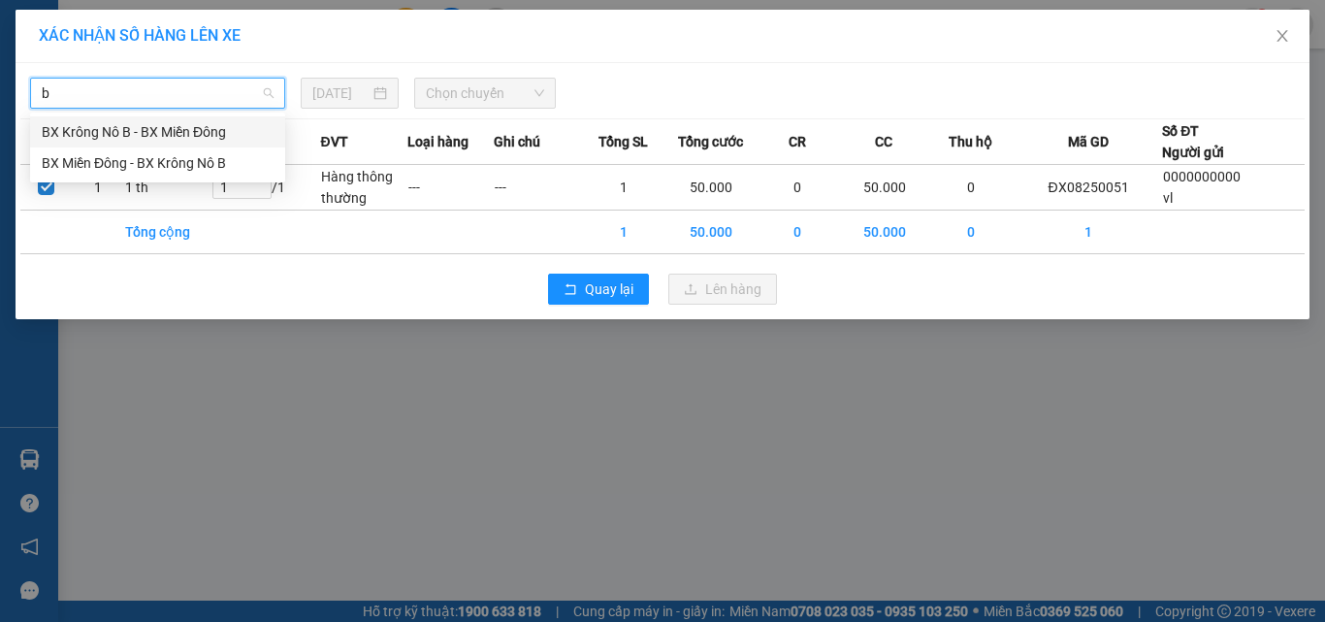
click at [120, 139] on div "BX Krông Nô B - BX Miền Đông" at bounding box center [158, 131] width 232 height 21
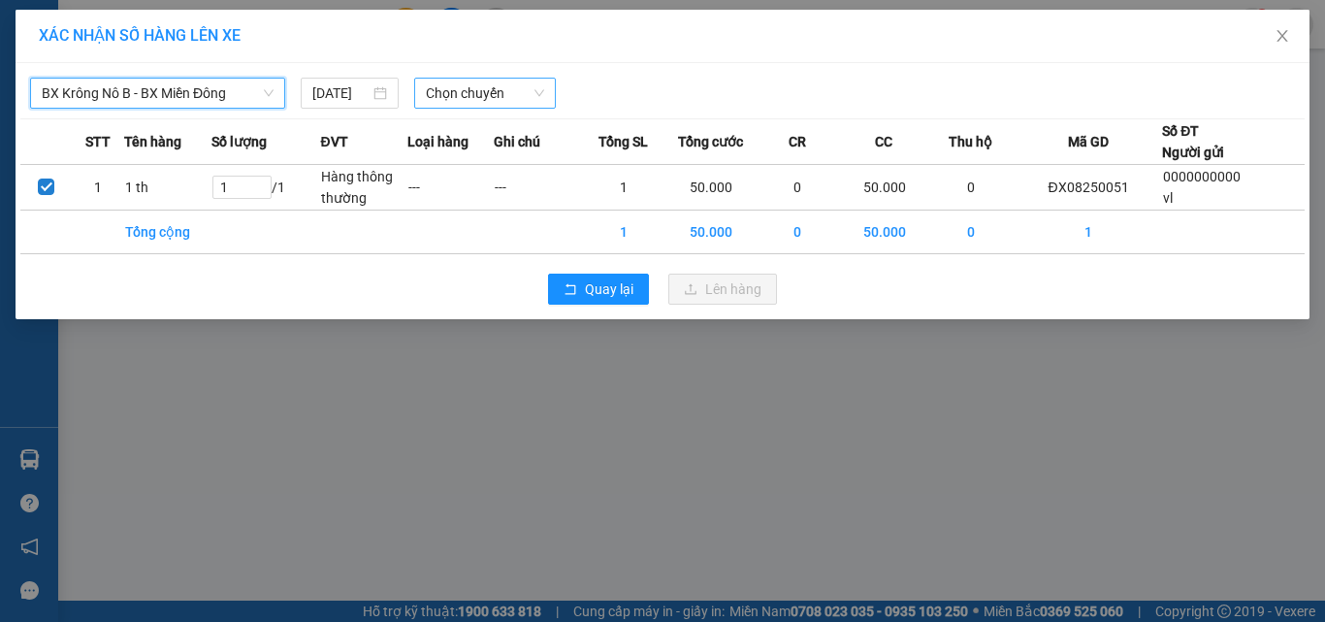
click at [493, 90] on span "Chọn chuyến" at bounding box center [485, 93] width 119 height 29
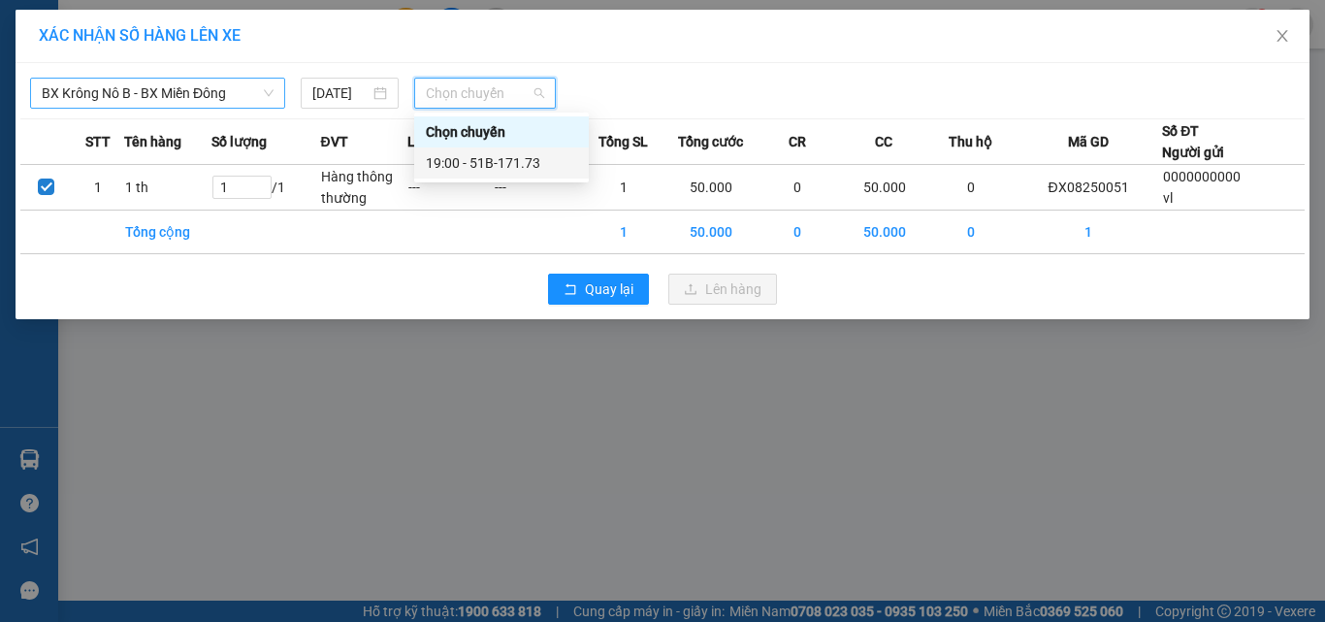
click at [497, 168] on div "19:00 - 51B-171.73" at bounding box center [501, 162] width 151 height 21
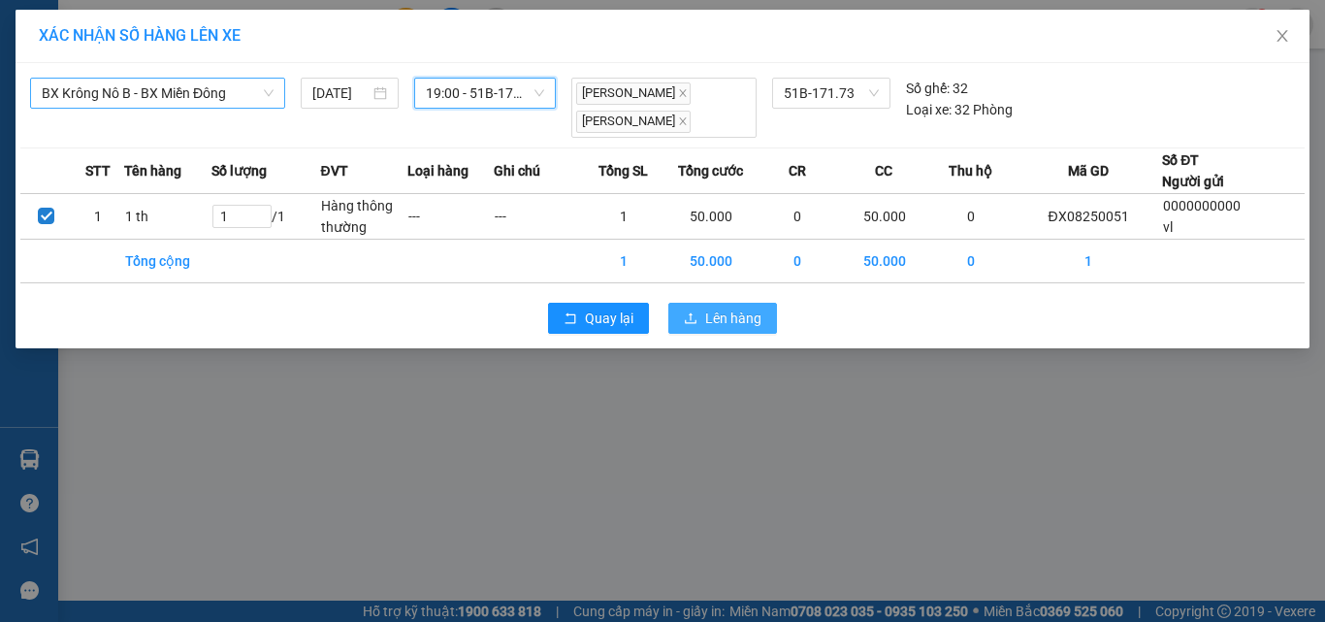
click at [741, 313] on span "Lên hàng" at bounding box center [733, 317] width 56 height 21
